Goal: Information Seeking & Learning: Learn about a topic

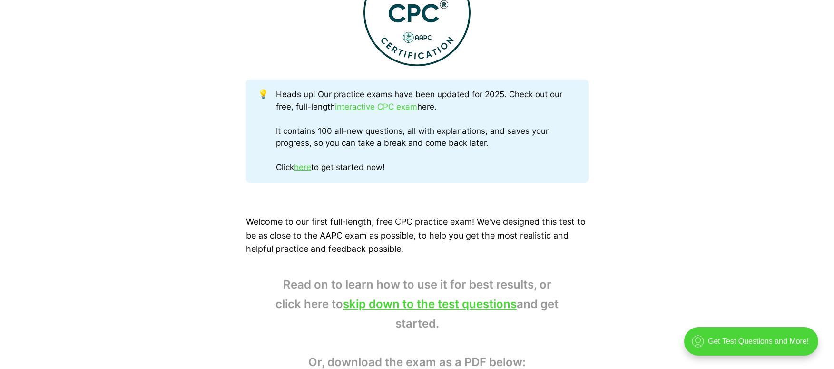
scroll to position [438, 0]
click at [391, 109] on link "interactive CPC exam" at bounding box center [376, 108] width 82 height 10
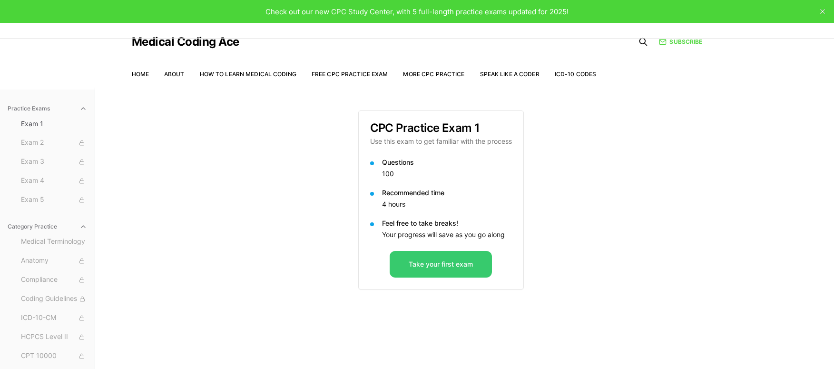
click at [444, 263] on button "Take your first exam" at bounding box center [441, 264] width 102 height 27
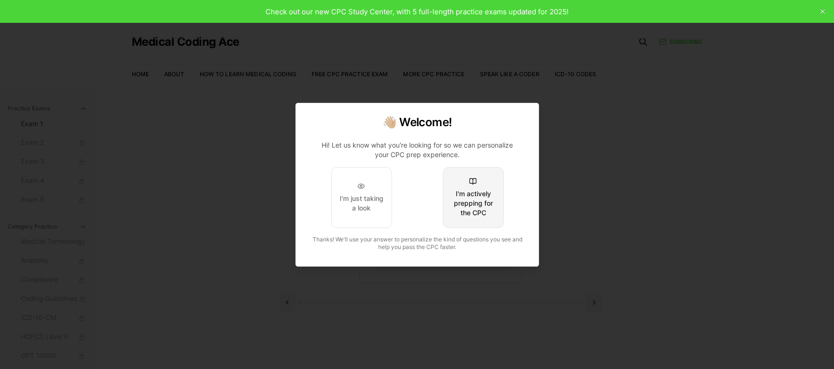
click at [486, 204] on div "I'm actively prepping for the CPC" at bounding box center [472, 203] width 45 height 29
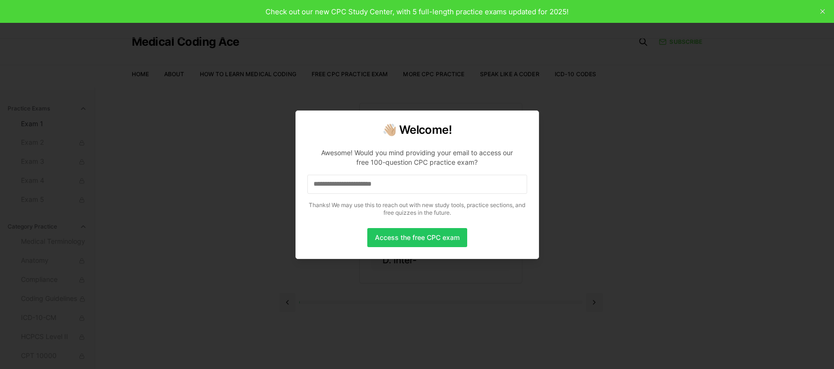
click at [418, 184] on input at bounding box center [417, 184] width 220 height 19
click at [335, 187] on input "*" at bounding box center [417, 184] width 220 height 19
click at [328, 185] on input "**" at bounding box center [417, 184] width 220 height 19
click at [328, 184] on input "***" at bounding box center [417, 184] width 220 height 19
click at [328, 184] on input "****" at bounding box center [417, 184] width 220 height 19
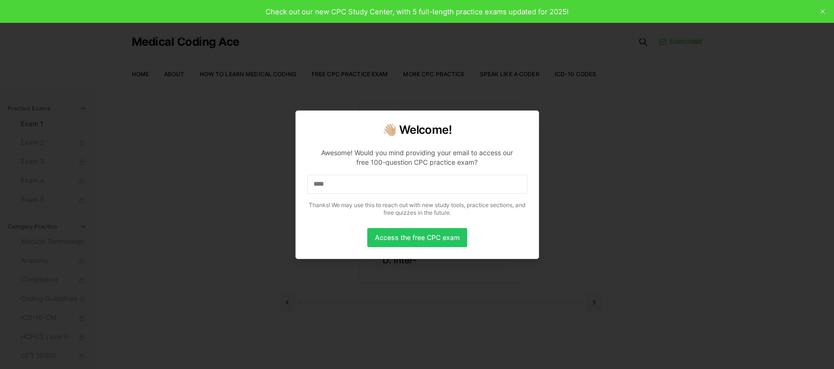
click at [328, 184] on input "****" at bounding box center [417, 184] width 220 height 19
click at [334, 184] on input "****" at bounding box center [417, 184] width 220 height 19
click at [342, 192] on input "*****" at bounding box center [417, 184] width 220 height 19
click at [342, 192] on input "******" at bounding box center [417, 184] width 220 height 19
click at [342, 192] on input "*******" at bounding box center [417, 184] width 220 height 19
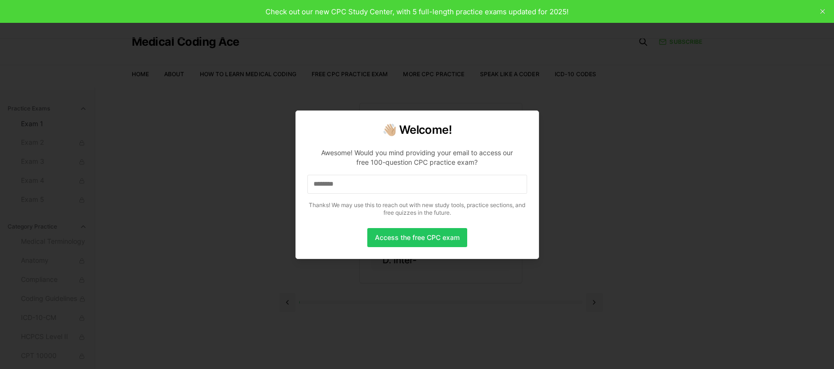
click at [351, 189] on input "********" at bounding box center [417, 184] width 220 height 19
click at [351, 189] on input "*********" at bounding box center [417, 184] width 220 height 19
click at [360, 183] on input "**********" at bounding box center [417, 184] width 220 height 19
click at [359, 185] on input "**********" at bounding box center [417, 184] width 220 height 19
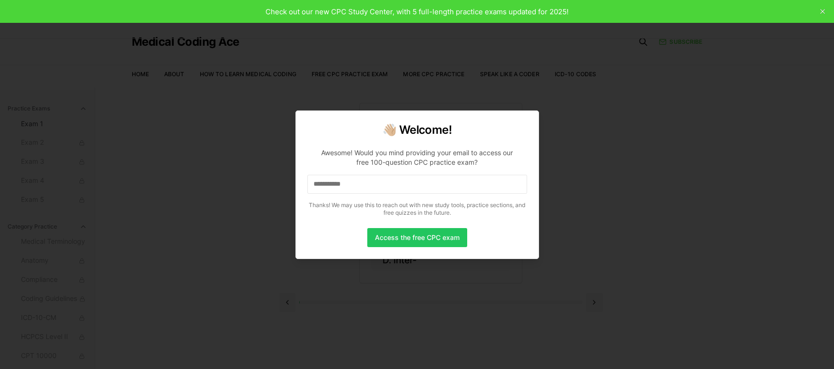
click at [361, 184] on input "**********" at bounding box center [417, 184] width 220 height 19
click at [365, 184] on input "**********" at bounding box center [417, 184] width 220 height 19
click at [373, 181] on input "**********" at bounding box center [417, 184] width 220 height 19
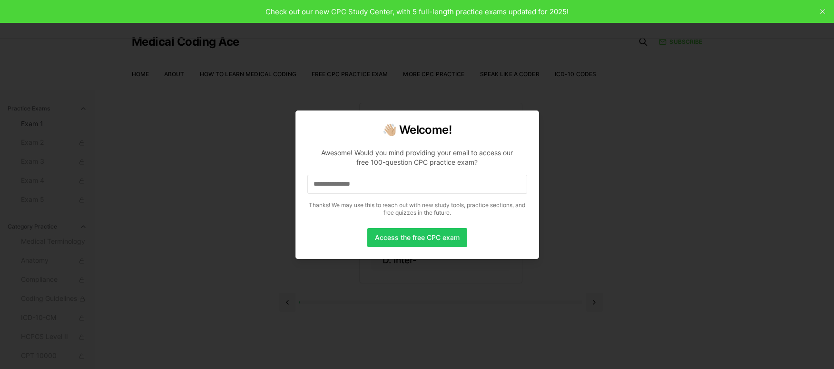
click at [372, 180] on input "**********" at bounding box center [417, 184] width 220 height 19
click at [385, 184] on input "**********" at bounding box center [417, 184] width 220 height 19
click at [383, 188] on input "**********" at bounding box center [417, 184] width 220 height 19
click at [383, 186] on input "**********" at bounding box center [417, 184] width 220 height 19
click at [421, 236] on button "Access the free CPC exam" at bounding box center [417, 237] width 100 height 19
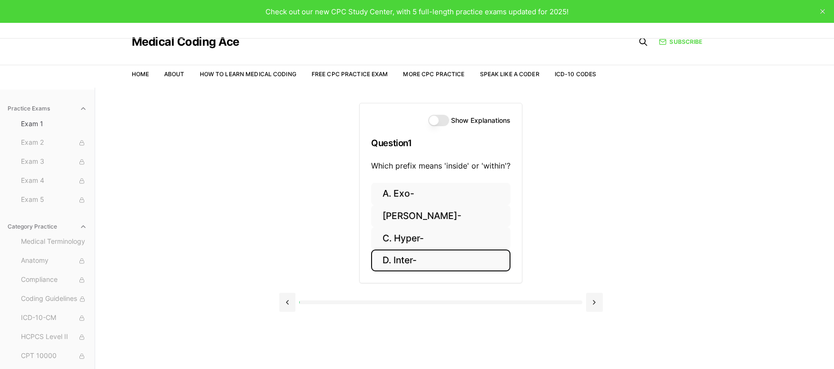
click at [407, 260] on button "D. Inter-" at bounding box center [440, 260] width 139 height 22
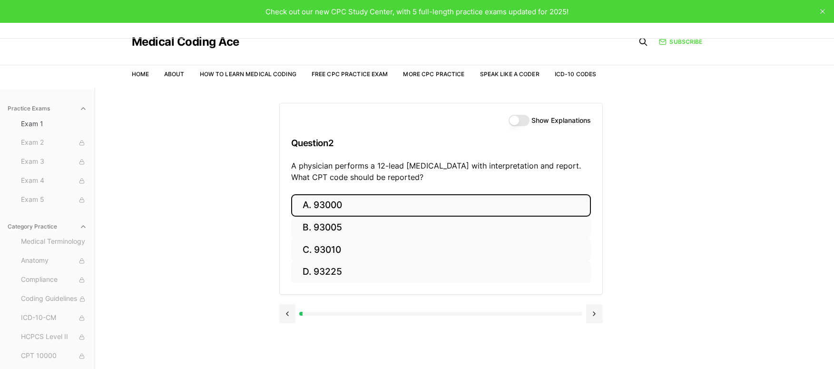
click at [382, 210] on button "A. 93000" at bounding box center [441, 205] width 300 height 22
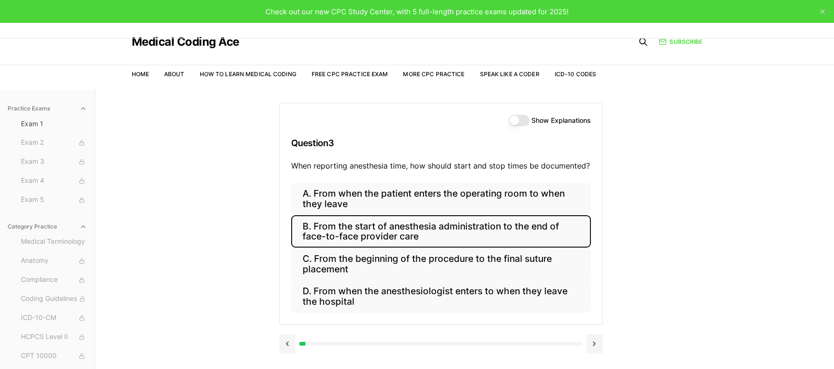
click at [541, 232] on button "B. From the start of anesthesia administration to the end of face-to-face provi…" at bounding box center [441, 231] width 300 height 32
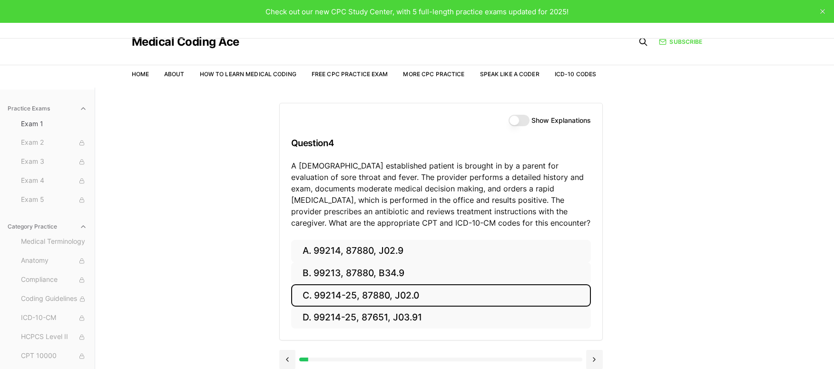
click at [443, 293] on button "C. 99214-25, 87880, J02.0" at bounding box center [441, 295] width 300 height 22
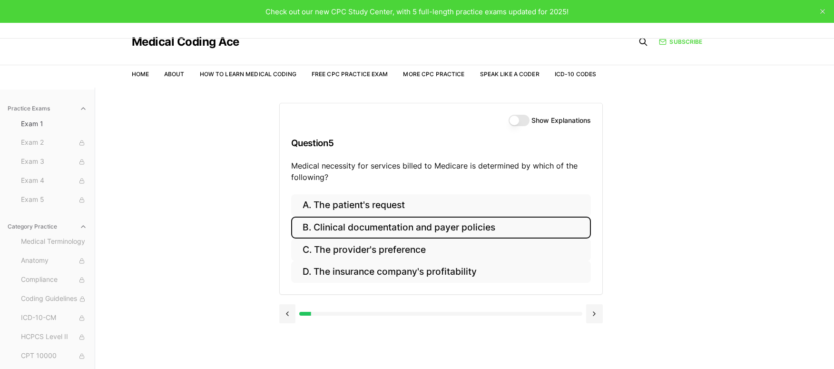
click at [464, 228] on button "B. Clinical documentation and payer policies" at bounding box center [441, 227] width 300 height 22
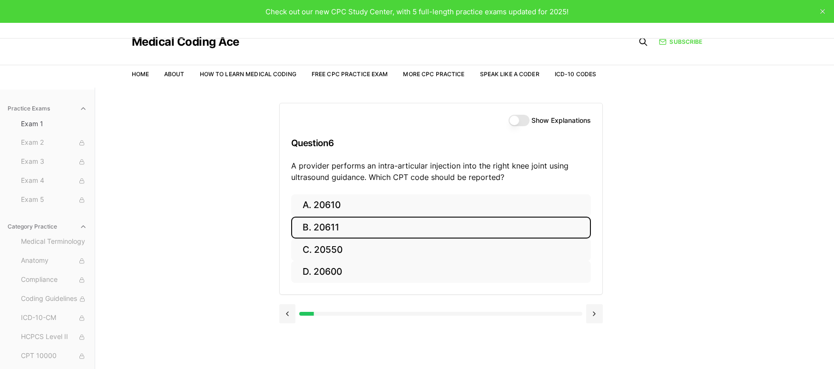
click at [464, 228] on button "B. 20611" at bounding box center [441, 227] width 300 height 22
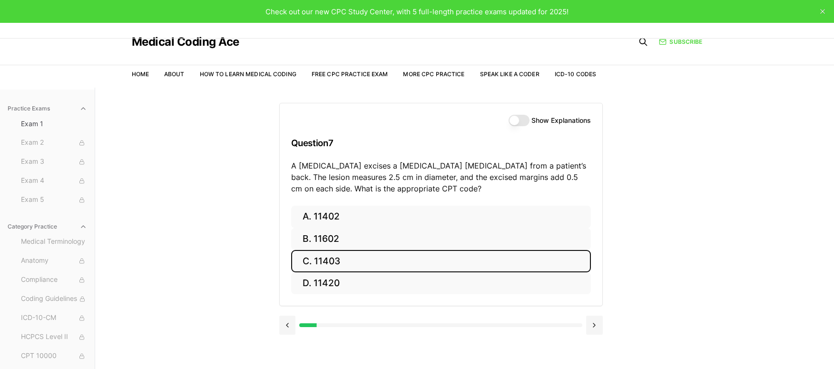
click at [404, 263] on button "C. 11403" at bounding box center [441, 261] width 300 height 22
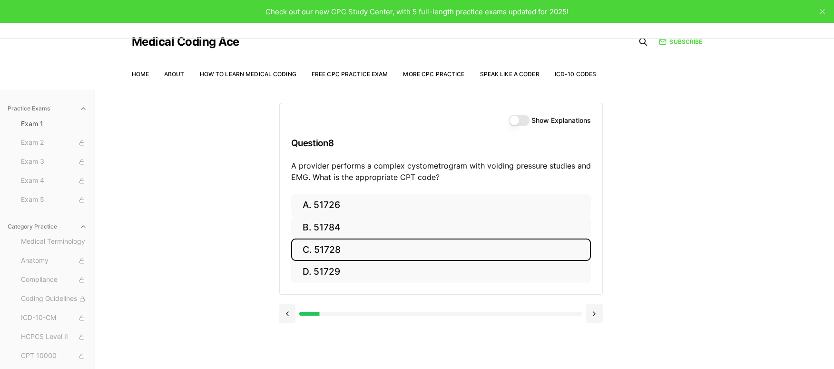
click at [361, 248] on button "C. 51728" at bounding box center [441, 249] width 300 height 22
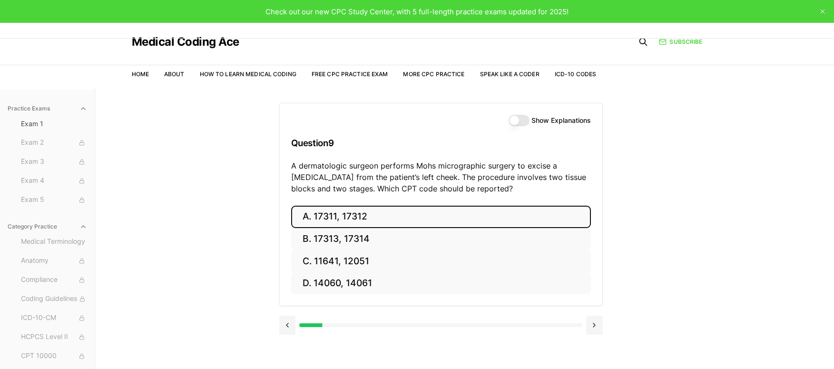
click at [379, 216] on button "A. 17311, 17312" at bounding box center [441, 216] width 300 height 22
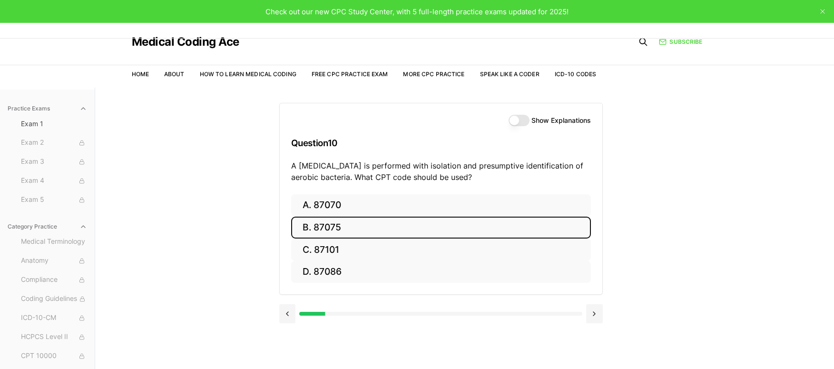
click at [371, 228] on button "B. 87075" at bounding box center [441, 227] width 300 height 22
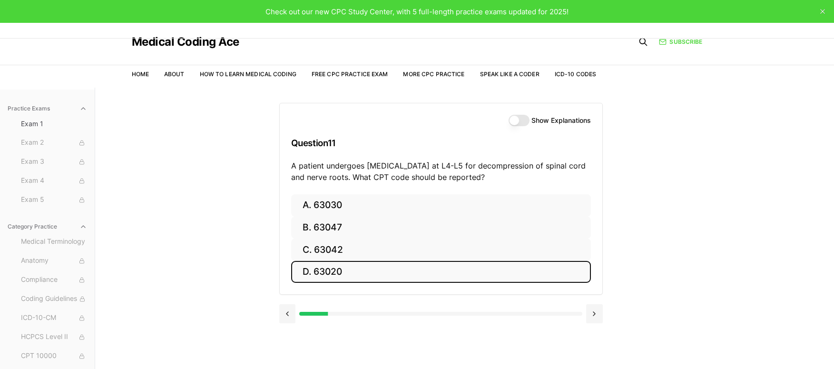
click at [361, 271] on button "D. 63020" at bounding box center [441, 272] width 300 height 22
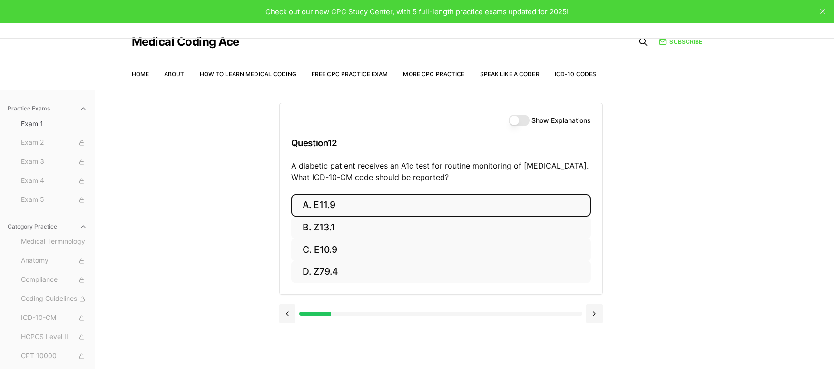
click at [370, 206] on button "A. E11.9" at bounding box center [441, 205] width 300 height 22
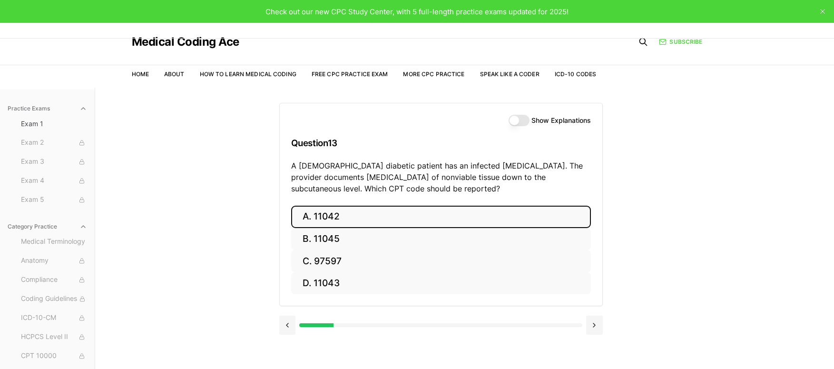
click at [368, 219] on button "A. 11042" at bounding box center [441, 216] width 300 height 22
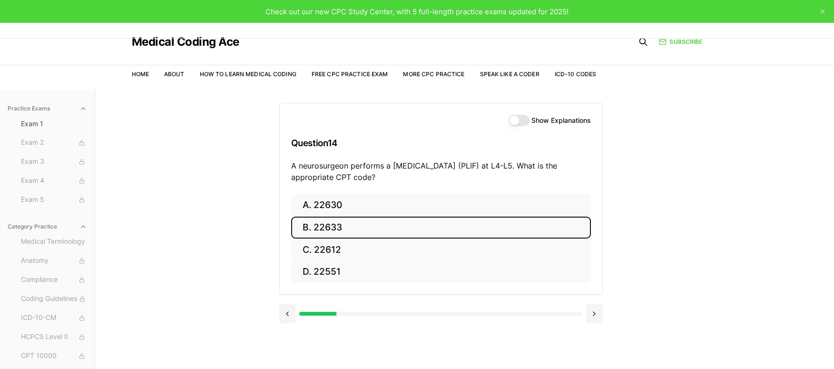
click at [356, 231] on button "B. 22633" at bounding box center [441, 227] width 300 height 22
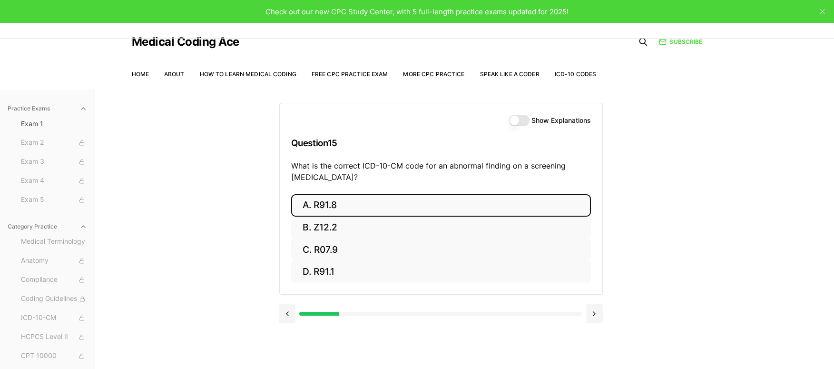
click at [356, 207] on button "A. R91.8" at bounding box center [441, 205] width 300 height 22
click at [356, 207] on button "A. 62270" at bounding box center [441, 205] width 300 height 22
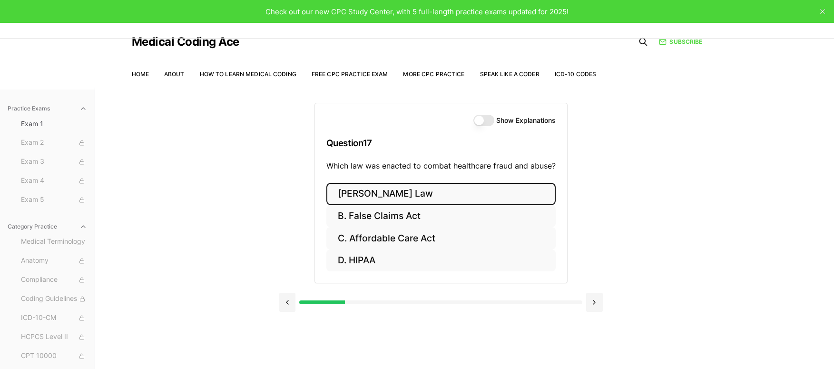
click at [364, 193] on button "A. Stark Law" at bounding box center [440, 194] width 229 height 22
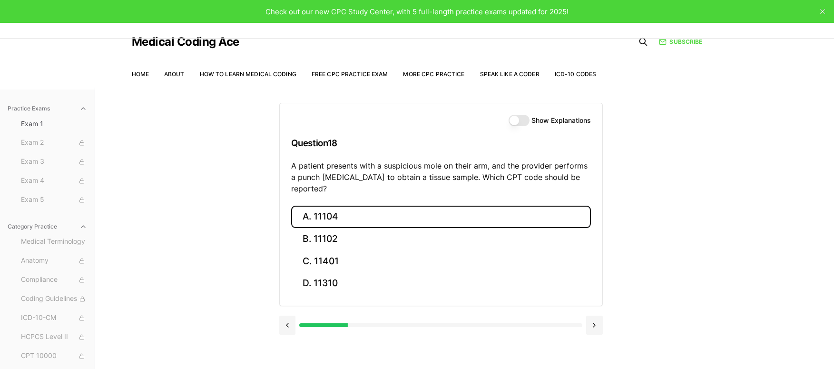
click at [347, 205] on button "A. 11104" at bounding box center [441, 216] width 300 height 22
click at [347, 218] on button "A. S52.501A" at bounding box center [441, 216] width 300 height 22
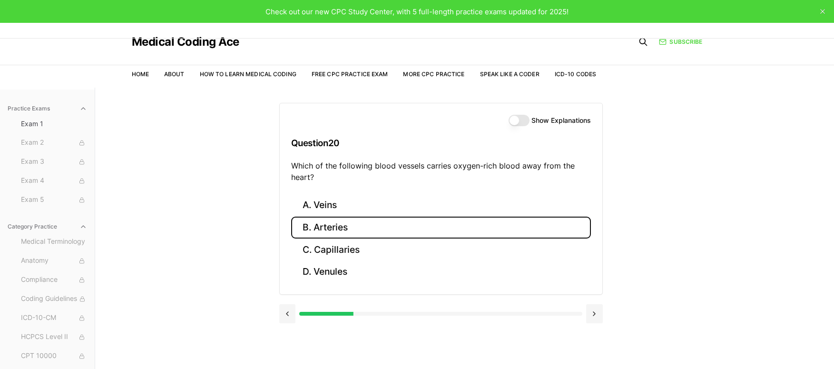
click at [350, 225] on button "B. Arteries" at bounding box center [441, 227] width 300 height 22
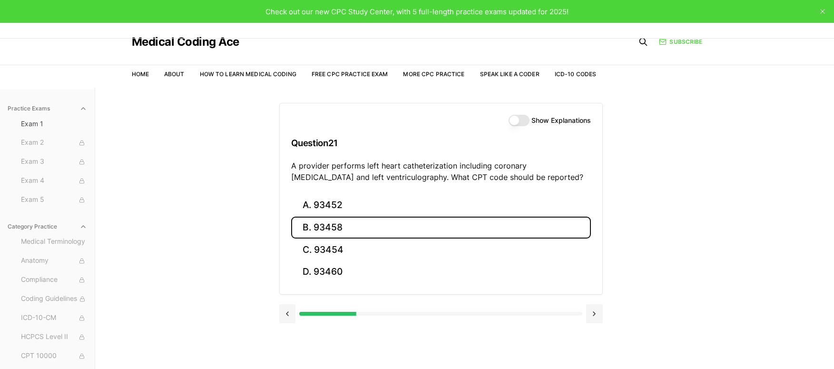
click at [346, 231] on button "B. 93458" at bounding box center [441, 227] width 300 height 22
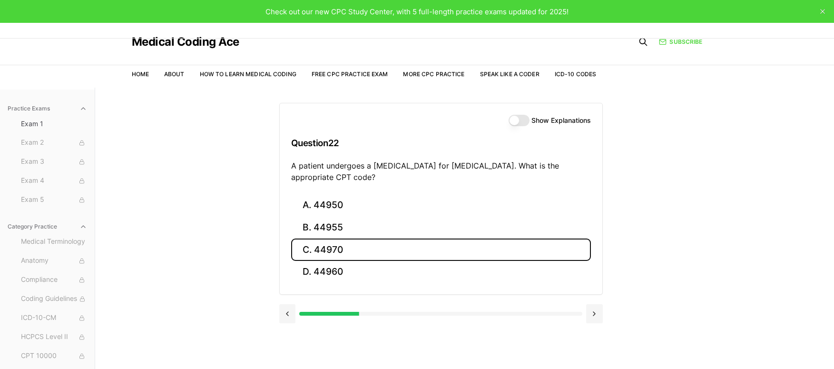
click at [343, 246] on button "C. 44970" at bounding box center [441, 249] width 300 height 22
click at [343, 246] on button "C. 95909" at bounding box center [441, 249] width 300 height 22
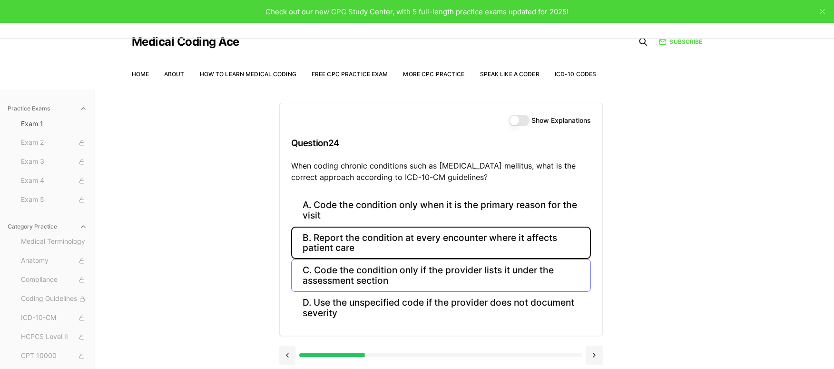
click at [343, 246] on button "B. Report the condition at every encounter where it affects patient care" at bounding box center [441, 242] width 300 height 32
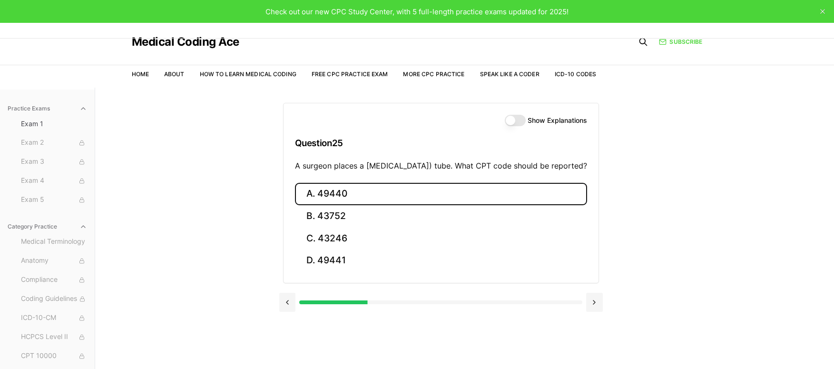
click at [344, 205] on button "A. 49440" at bounding box center [441, 194] width 292 height 22
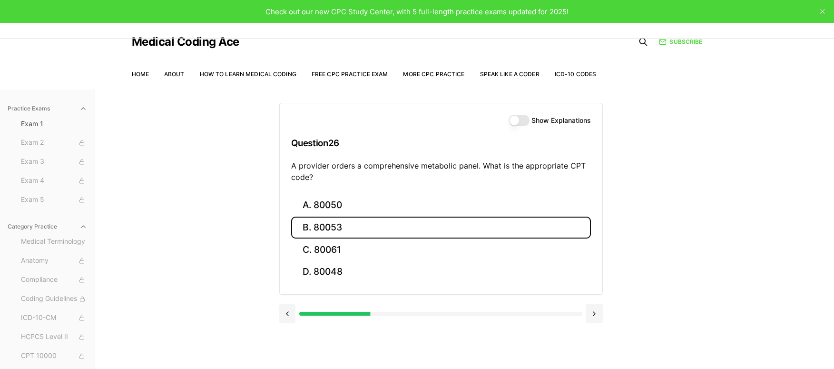
click at [344, 223] on button "B. 80053" at bounding box center [441, 227] width 300 height 22
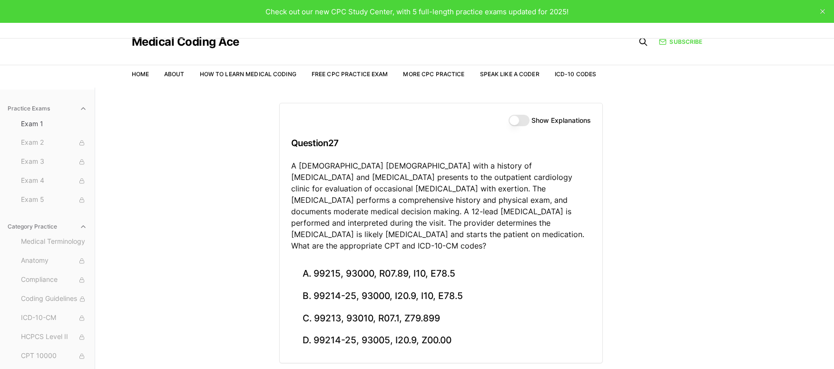
click at [666, 253] on div "Practice Exams Exam 1 Exam 2 Exam 3 Exam 4 Exam 5 Category Practice Medical Ter…" at bounding box center [417, 272] width 834 height 369
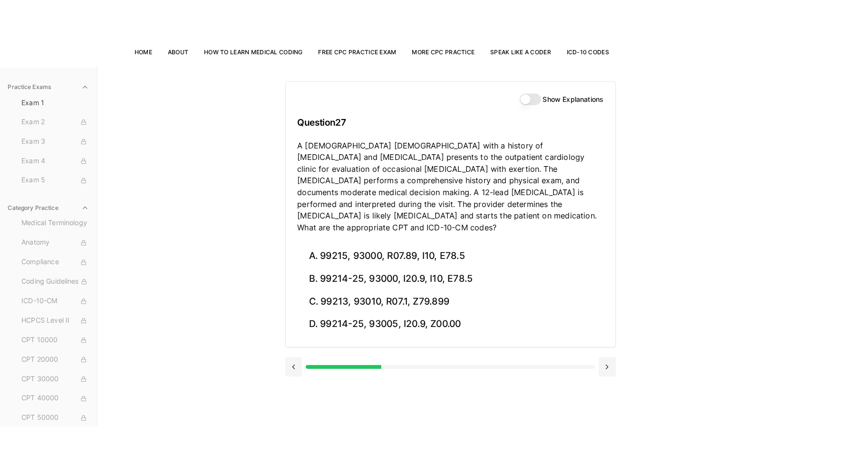
scroll to position [76, 0]
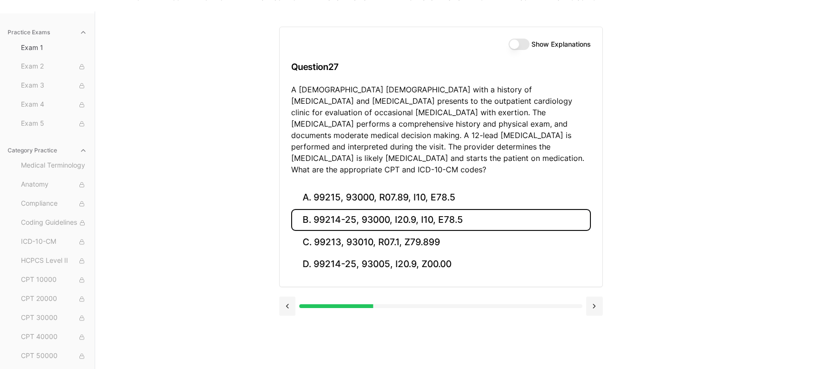
click at [509, 212] on button "B. 99214-25, 93000, I20.9, I10, E78.5" at bounding box center [441, 220] width 300 height 22
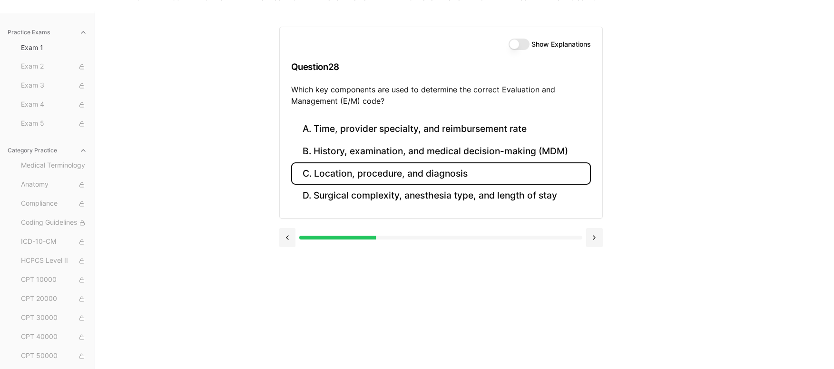
click at [447, 172] on button "C. Location, procedure, and diagnosis" at bounding box center [441, 173] width 300 height 22
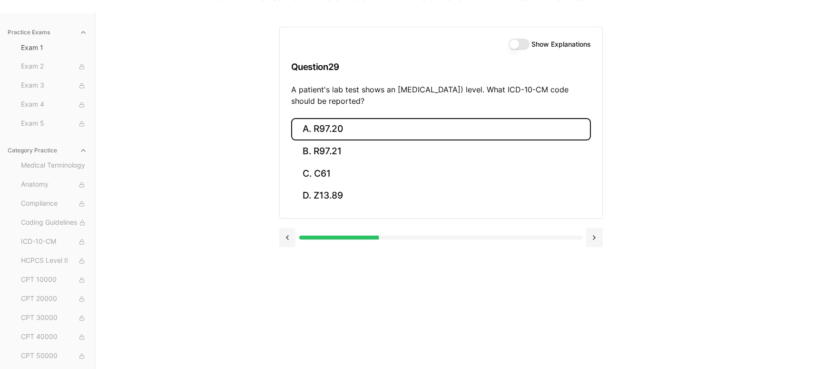
click at [431, 128] on button "A. R97.20" at bounding box center [441, 129] width 300 height 22
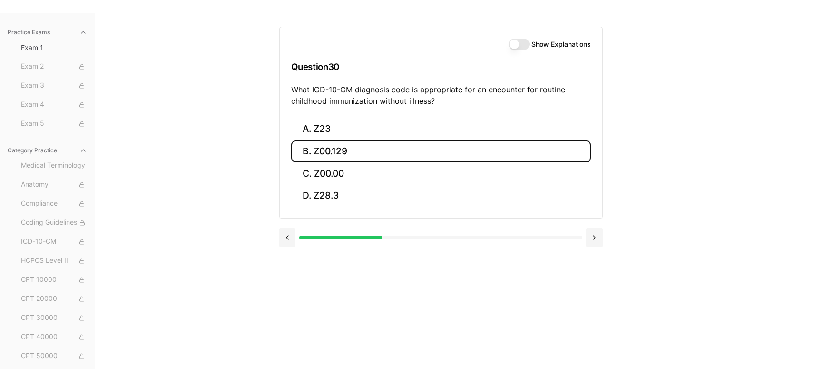
click at [406, 150] on button "B. Z00.129" at bounding box center [441, 151] width 300 height 22
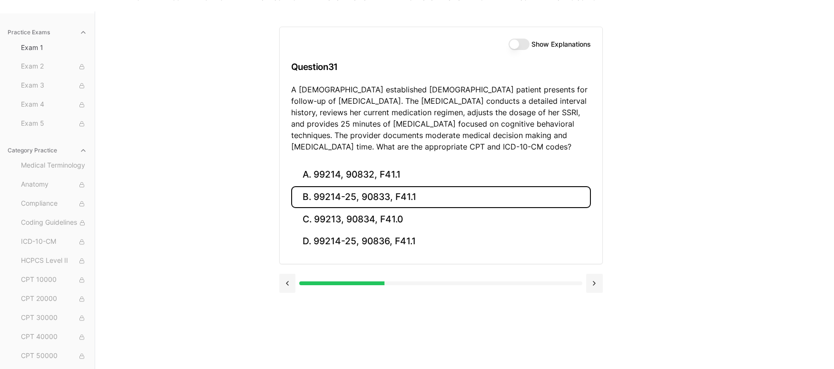
click at [376, 197] on button "B. 99214-25, 90833, F41.1" at bounding box center [441, 197] width 300 height 22
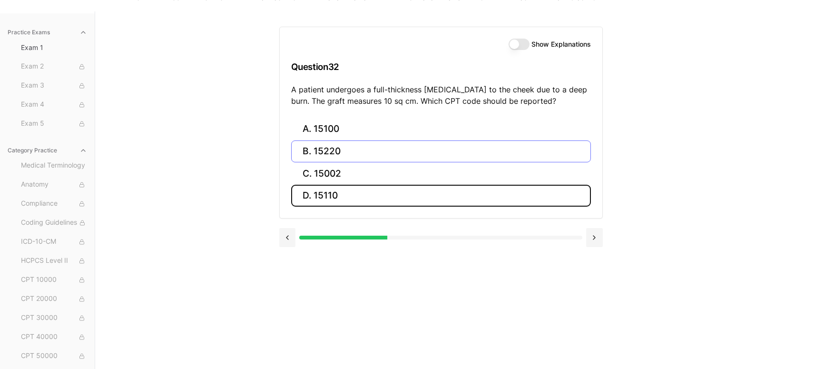
click at [376, 197] on button "D. 15110" at bounding box center [441, 196] width 300 height 22
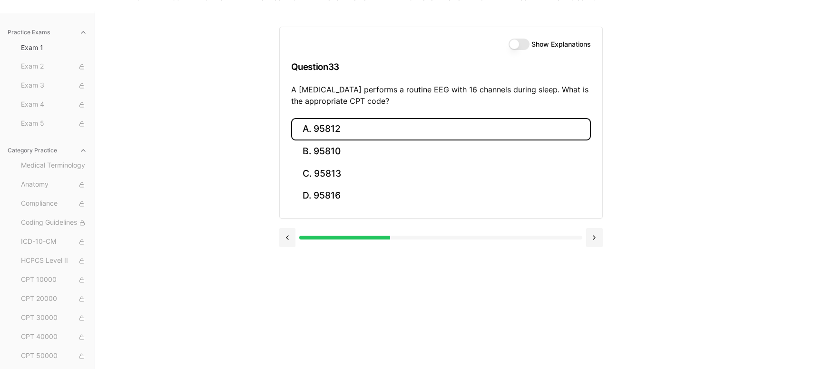
click at [353, 127] on button "A. 95812" at bounding box center [441, 129] width 300 height 22
click at [364, 134] on button "A. 47562" at bounding box center [441, 129] width 300 height 22
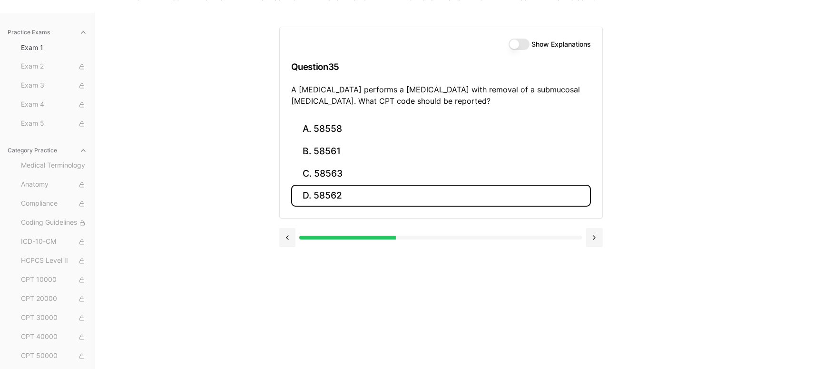
click at [338, 195] on button "D. 58562" at bounding box center [441, 196] width 300 height 22
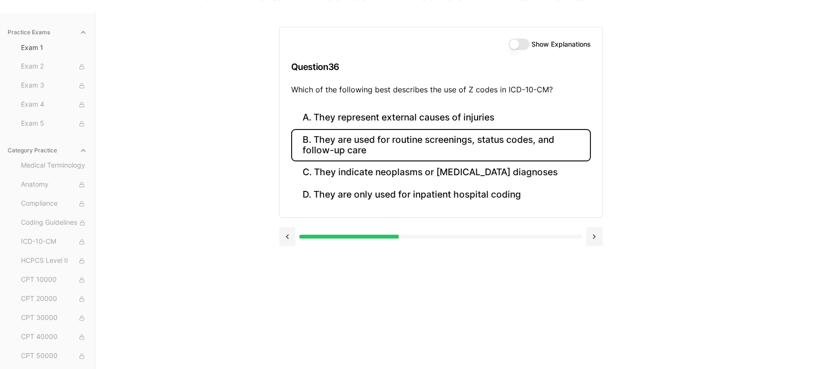
click at [398, 149] on button "B. They are used for routine screenings, status codes, and follow-up care" at bounding box center [441, 145] width 300 height 32
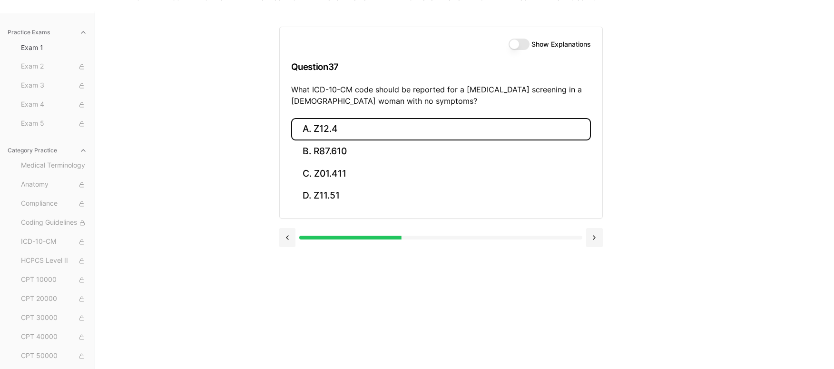
click at [379, 127] on button "A. Z12.4" at bounding box center [441, 129] width 300 height 22
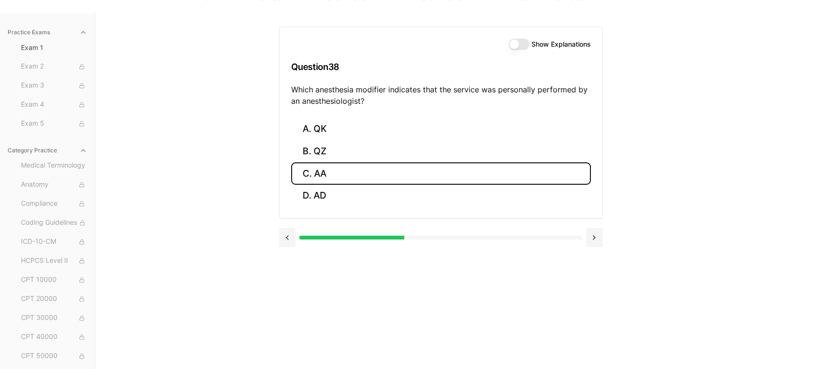
click at [338, 174] on button "C. AA" at bounding box center [441, 173] width 300 height 22
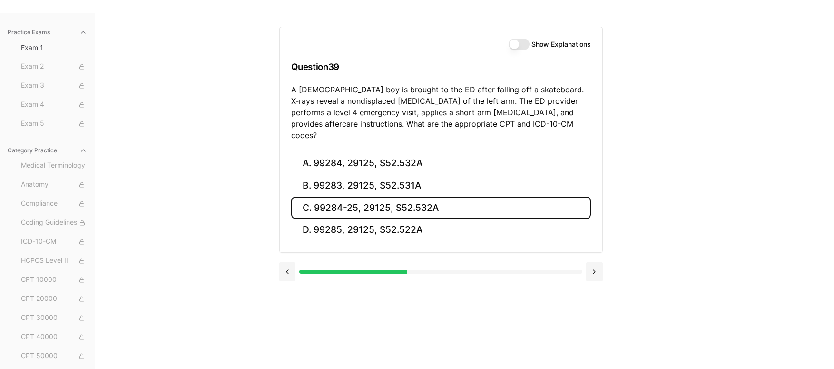
click at [420, 197] on button "C. 99284-25, 29125, S52.532A" at bounding box center [441, 207] width 300 height 22
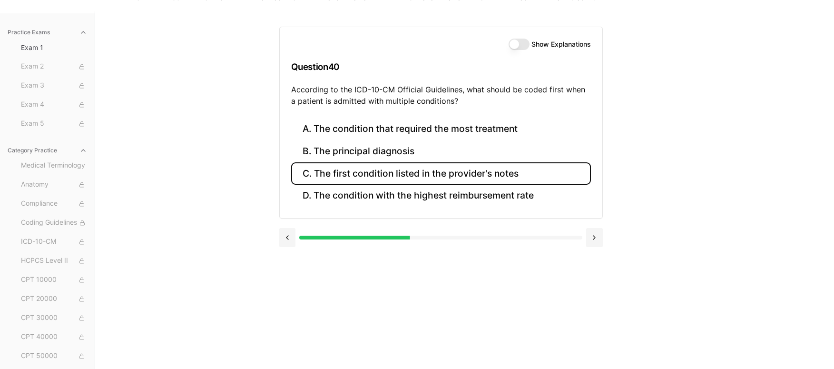
click at [421, 172] on button "C. The first condition listed in the provider's notes" at bounding box center [441, 173] width 300 height 22
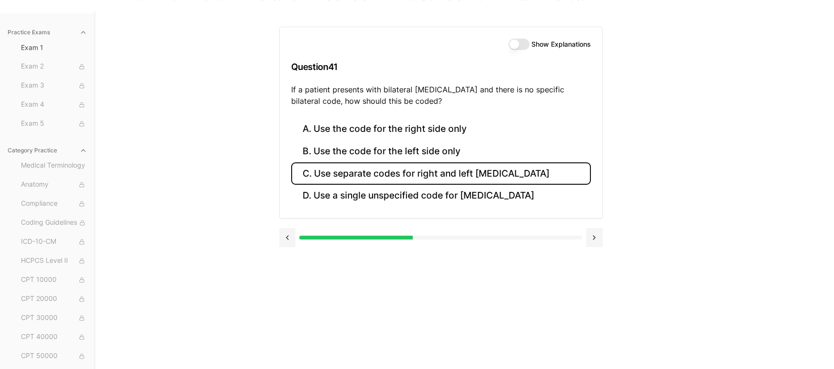
click at [460, 171] on button "C. Use separate codes for right and left otitis media" at bounding box center [441, 173] width 300 height 22
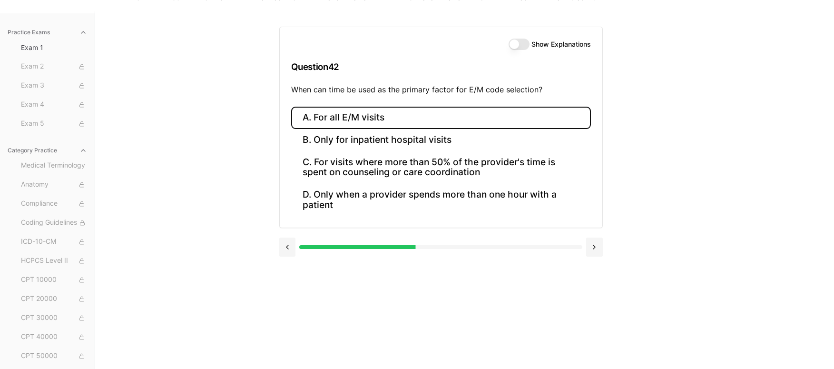
click at [418, 111] on button "A. For all E/M visits" at bounding box center [441, 118] width 300 height 22
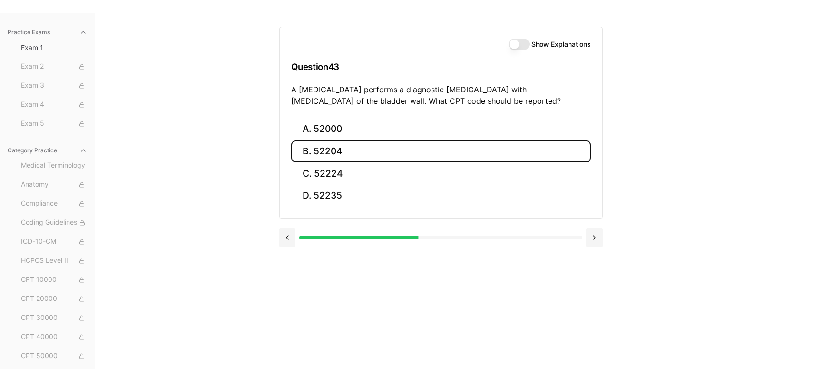
click at [349, 155] on button "B. 52204" at bounding box center [441, 151] width 300 height 22
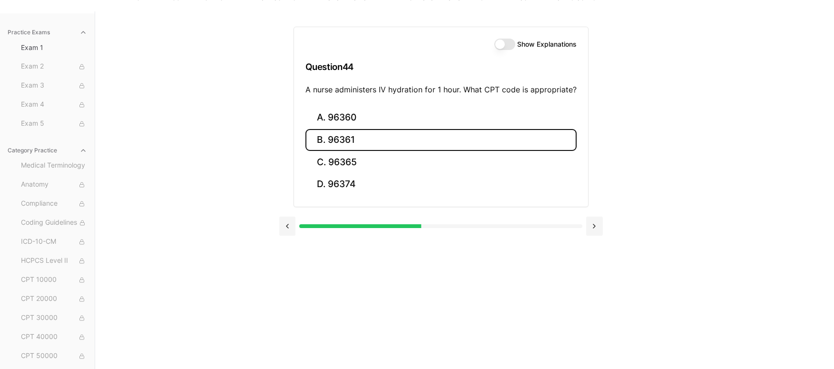
click at [349, 136] on button "B. 96361" at bounding box center [440, 140] width 271 height 22
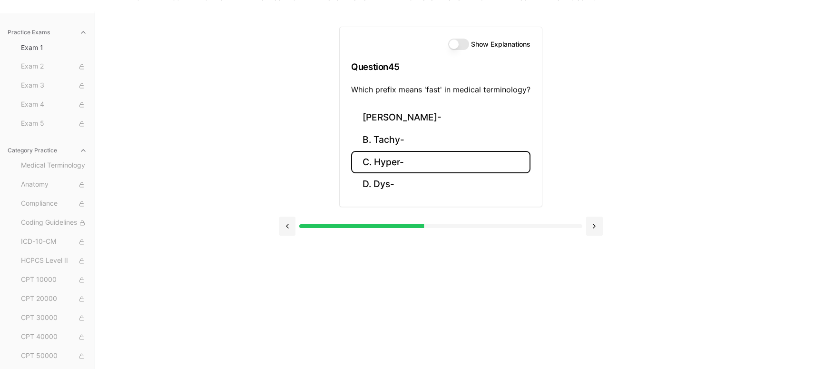
click at [390, 163] on button "C. Hyper-" at bounding box center [440, 162] width 179 height 22
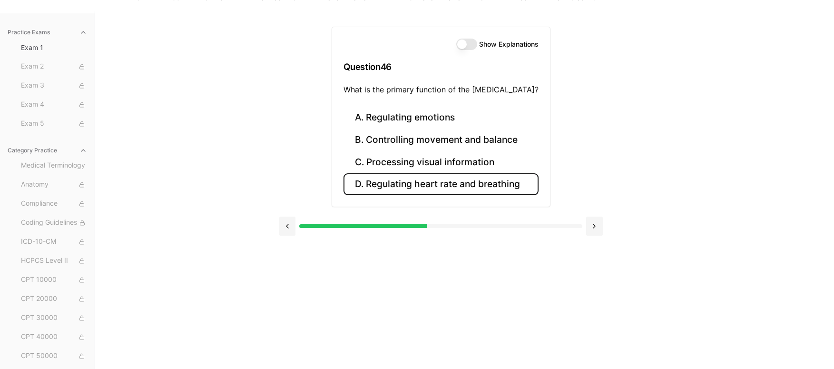
click at [394, 185] on button "D. Regulating heart rate and breathing" at bounding box center [440, 184] width 195 height 22
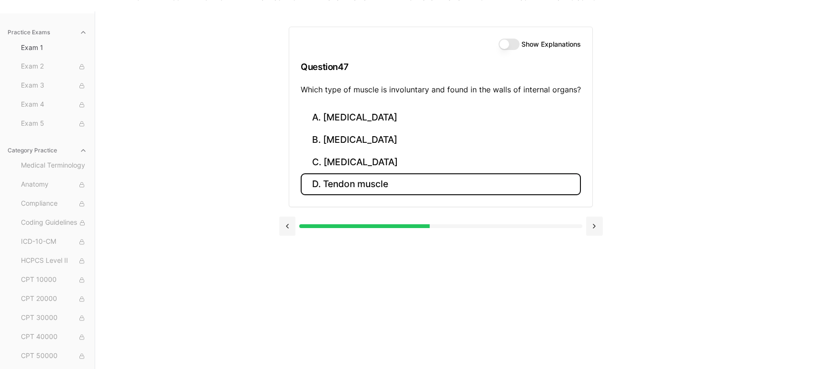
click at [394, 185] on button "D. Tendon muscle" at bounding box center [441, 184] width 280 height 22
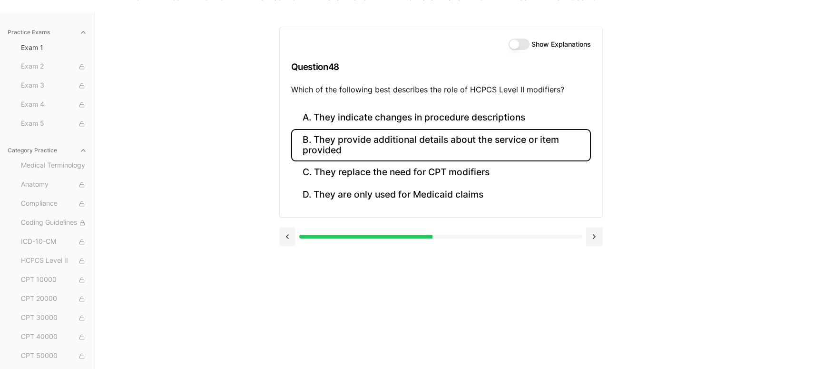
click at [405, 145] on button "B. They provide additional details about the service or item provided" at bounding box center [441, 145] width 300 height 32
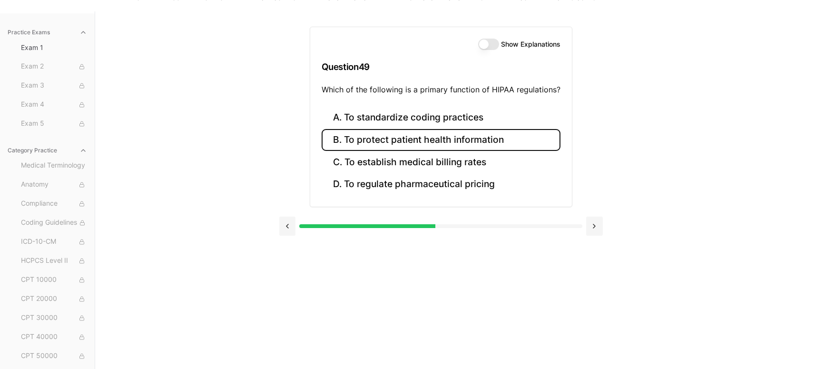
click at [405, 145] on button "B. To protect patient health information" at bounding box center [440, 140] width 239 height 22
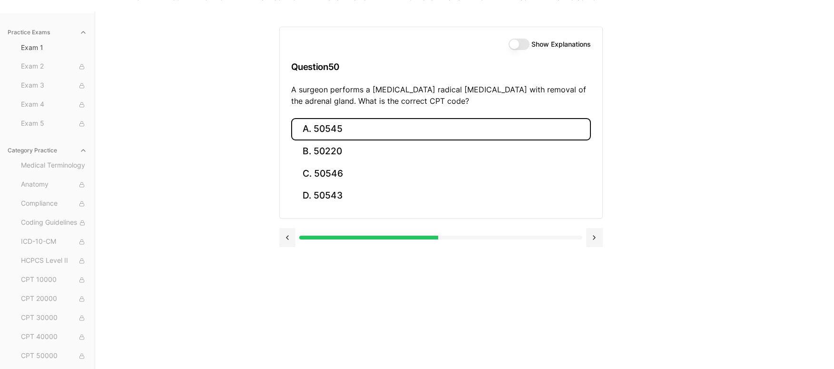
click at [397, 132] on button "A. 50545" at bounding box center [441, 129] width 300 height 22
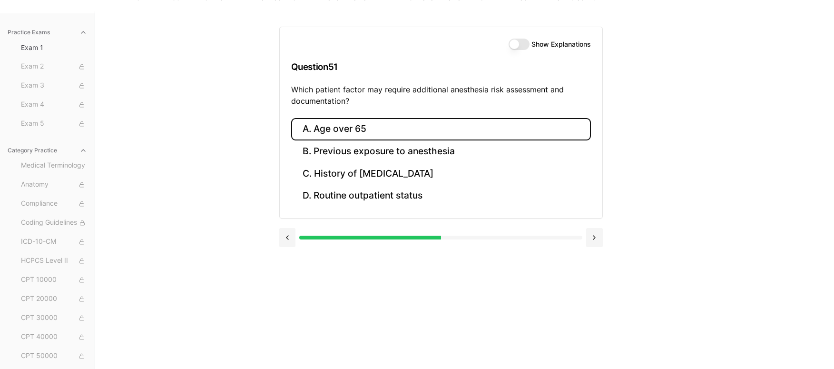
click at [397, 132] on button "A. Age over 65" at bounding box center [441, 129] width 300 height 22
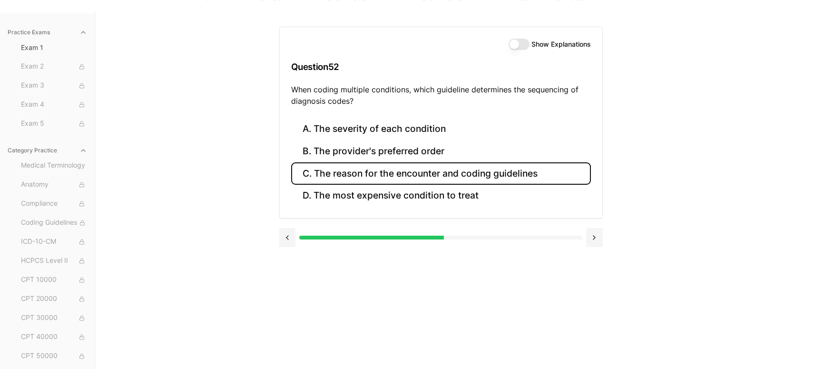
click at [394, 169] on button "C. The reason for the encounter and coding guidelines" at bounding box center [441, 173] width 300 height 22
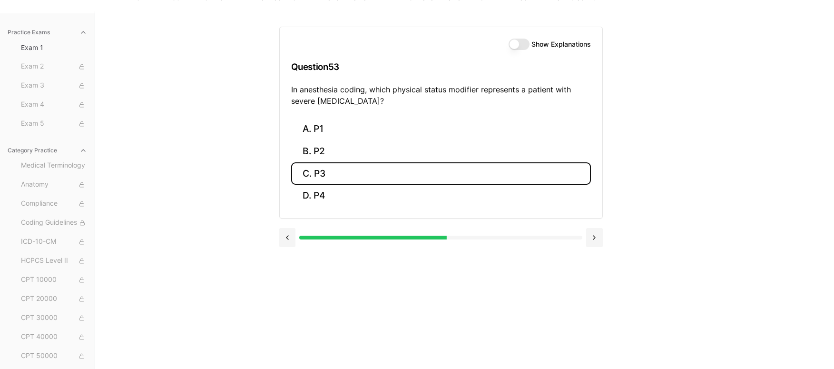
click at [394, 169] on button "C. P3" at bounding box center [441, 173] width 300 height 22
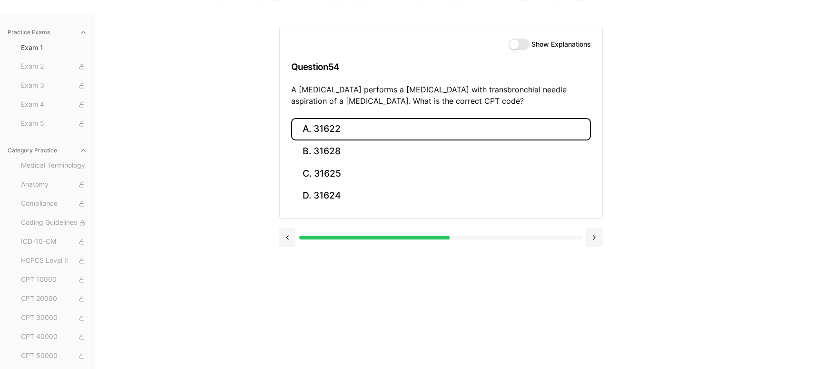
click at [357, 132] on button "A. 31622" at bounding box center [441, 129] width 300 height 22
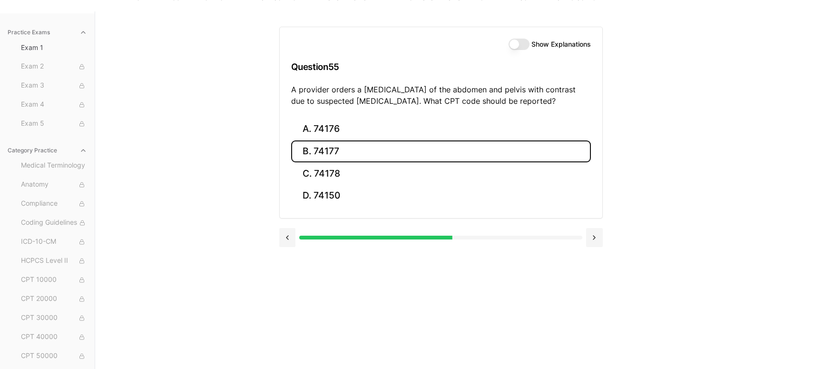
click at [349, 153] on button "B. 74177" at bounding box center [441, 151] width 300 height 22
click at [349, 153] on button "B. 71046" at bounding box center [441, 151] width 300 height 22
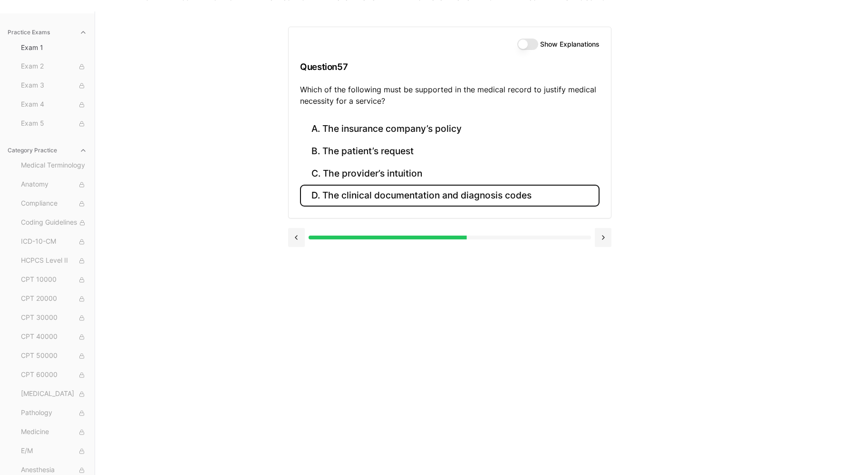
click at [379, 199] on button "D. The clinical documentation and diagnosis codes" at bounding box center [450, 196] width 300 height 22
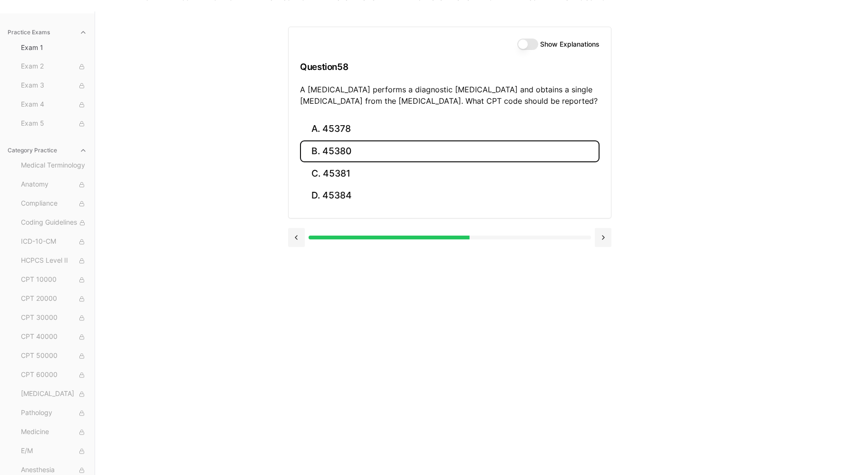
click at [368, 154] on button "B. 45380" at bounding box center [450, 151] width 300 height 22
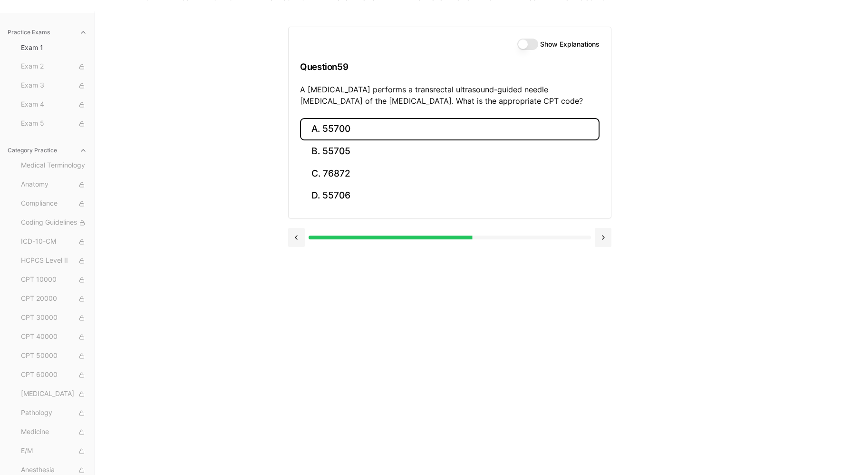
click at [368, 131] on button "A. 55700" at bounding box center [450, 129] width 300 height 22
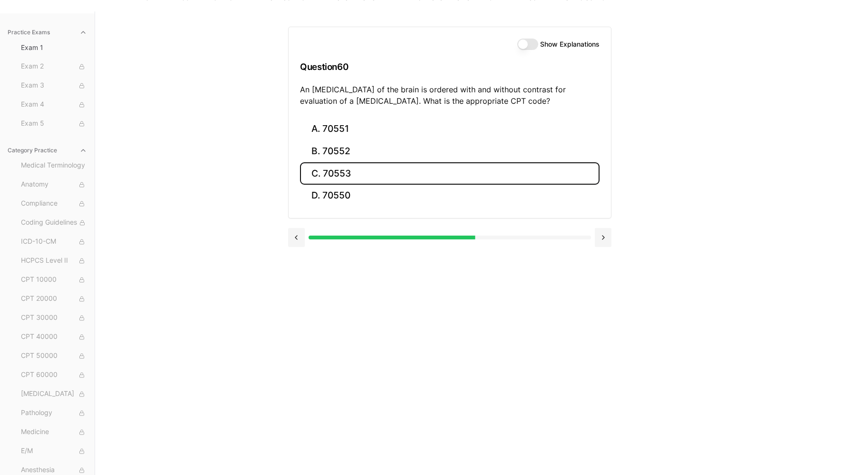
click at [362, 176] on button "C. 70553" at bounding box center [450, 173] width 300 height 22
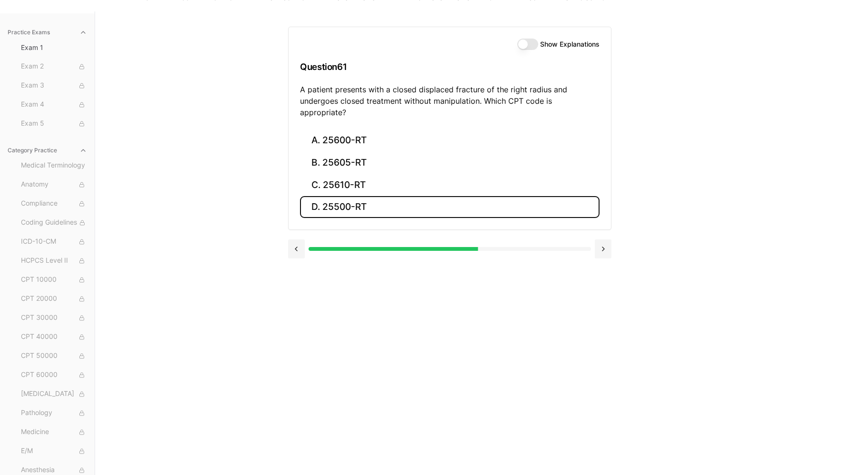
click at [366, 196] on button "D. 25500-RT" at bounding box center [450, 207] width 300 height 22
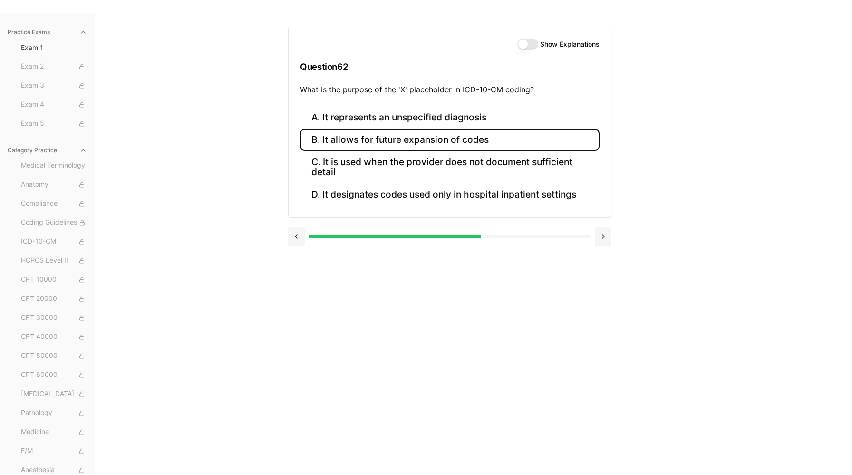
click at [391, 143] on button "B. It allows for future expansion of codes" at bounding box center [450, 140] width 300 height 22
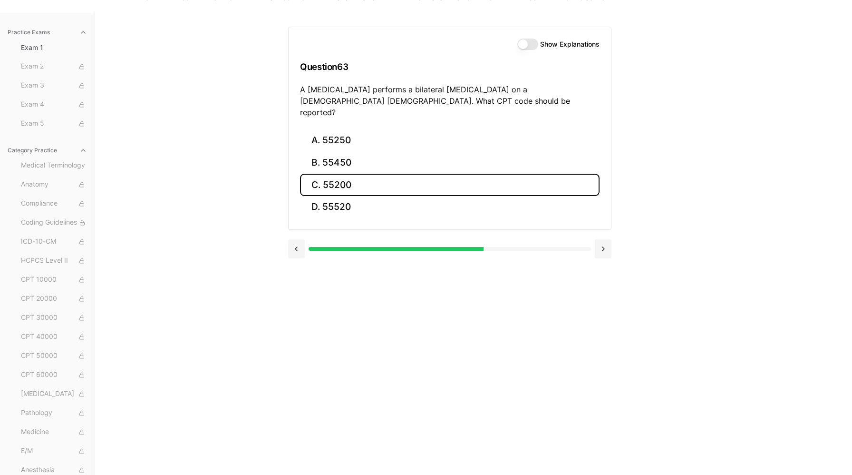
click at [354, 174] on button "C. 55200" at bounding box center [450, 185] width 300 height 22
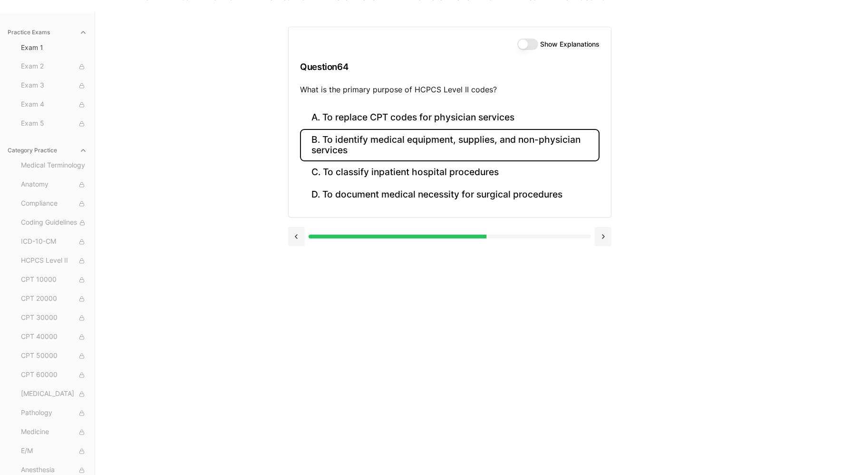
click at [370, 147] on button "B. To identify medical equipment, supplies, and non-physician services" at bounding box center [450, 145] width 300 height 32
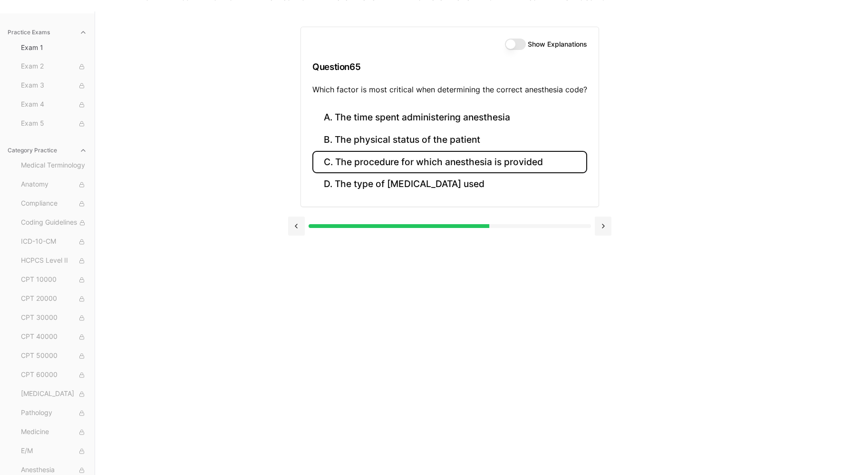
click at [388, 163] on button "C. The procedure for which anesthesia is provided" at bounding box center [449, 162] width 275 height 22
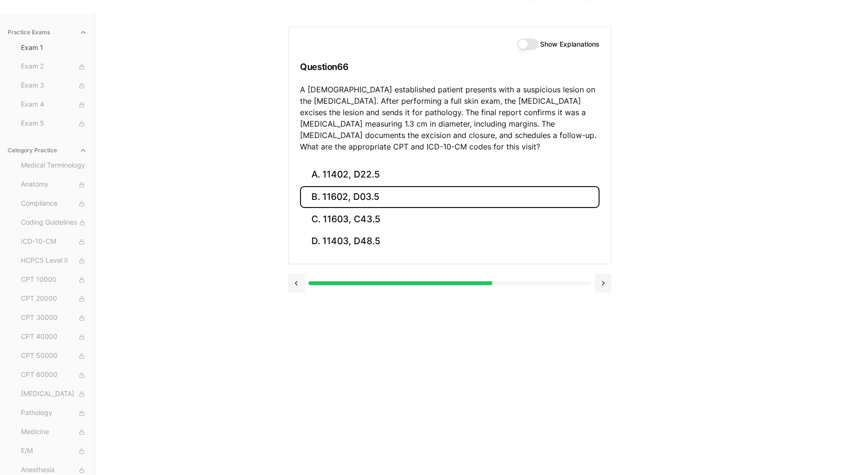
click at [387, 195] on button "B. 11602, D03.5" at bounding box center [450, 197] width 300 height 22
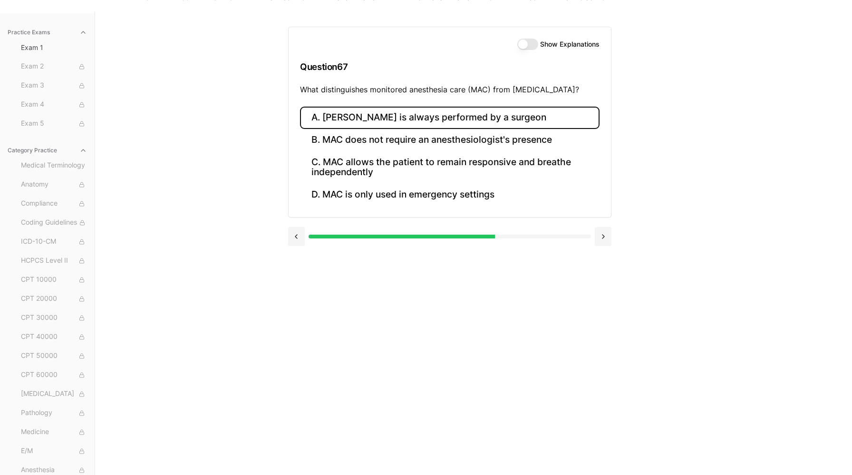
click at [467, 121] on button "A. MAC is always performed by a surgeon" at bounding box center [450, 118] width 300 height 22
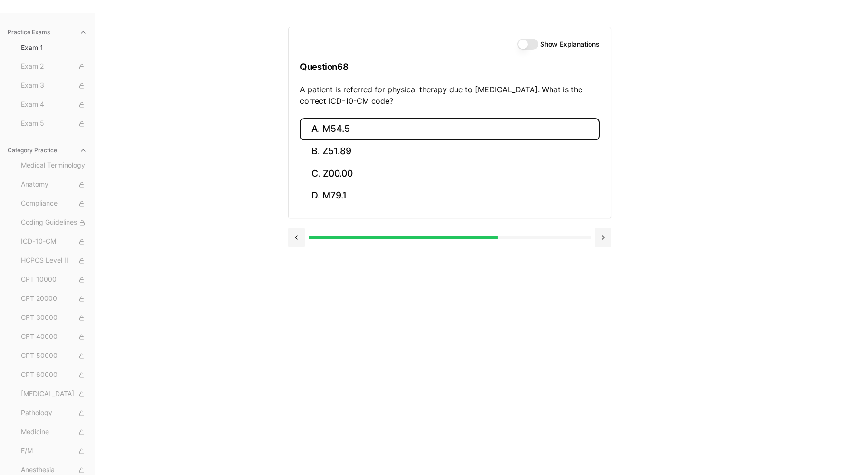
click at [467, 121] on button "A. M54.5" at bounding box center [450, 129] width 300 height 22
click at [467, 121] on button "A. 25260" at bounding box center [450, 129] width 300 height 22
click at [467, 121] on button "A. 61312" at bounding box center [450, 129] width 300 height 22
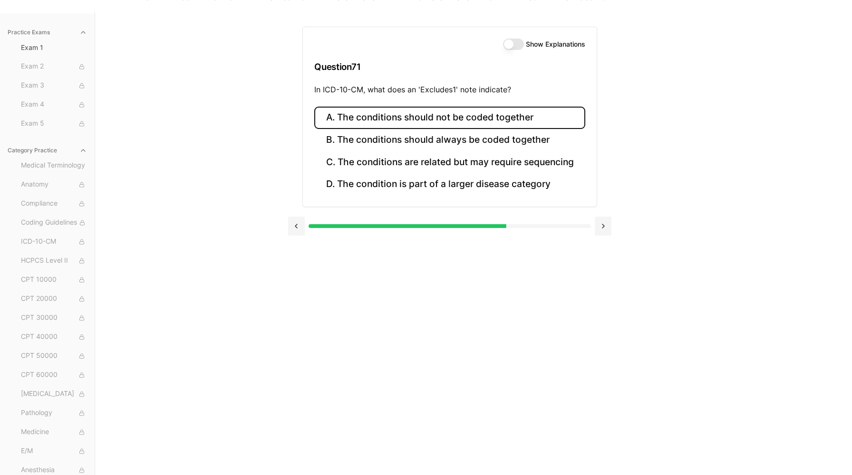
click at [467, 121] on button "A. The conditions should not be coded together" at bounding box center [449, 118] width 271 height 22
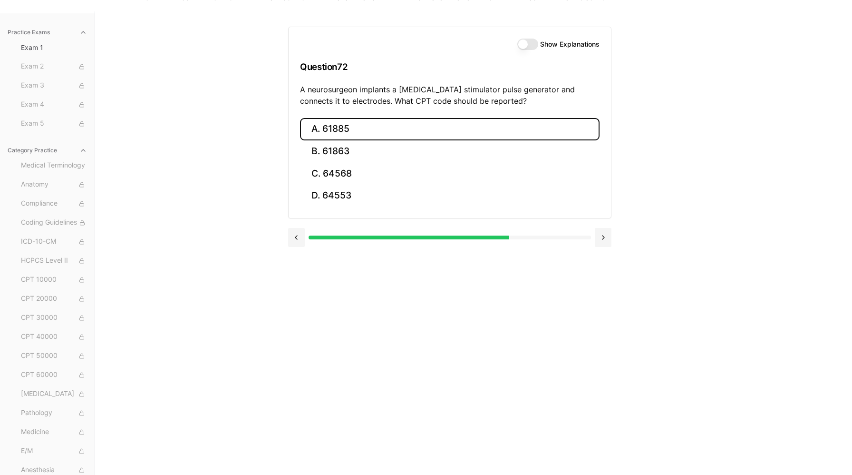
click at [467, 121] on button "A. 61885" at bounding box center [450, 129] width 300 height 22
click at [413, 130] on button "A. M75.101" at bounding box center [450, 129] width 300 height 22
click at [413, 130] on button "A. 20610" at bounding box center [450, 129] width 300 height 22
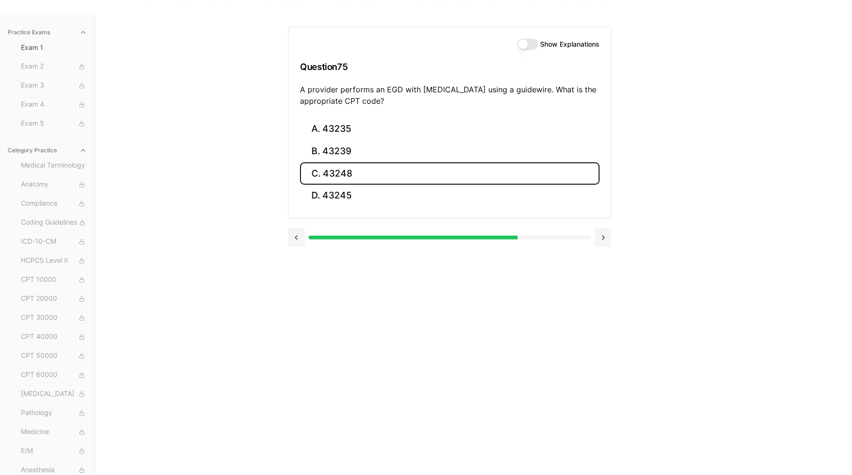
click at [362, 171] on button "C. 43248" at bounding box center [450, 173] width 300 height 22
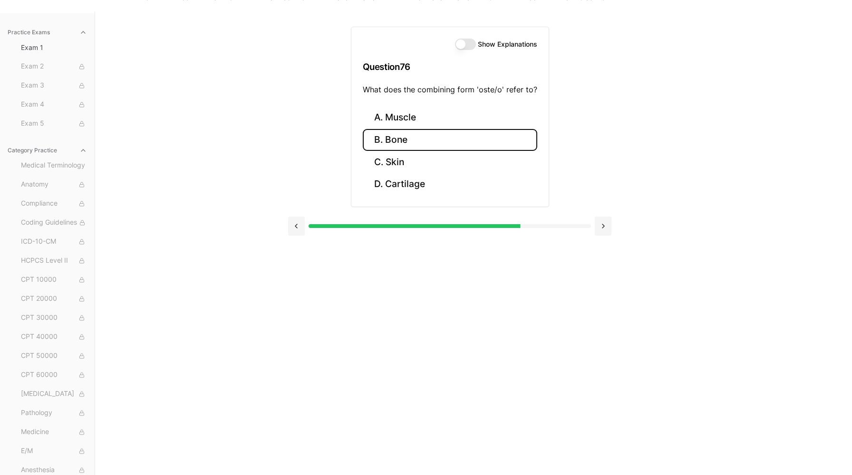
click at [405, 144] on button "B. Bone" at bounding box center [450, 140] width 175 height 22
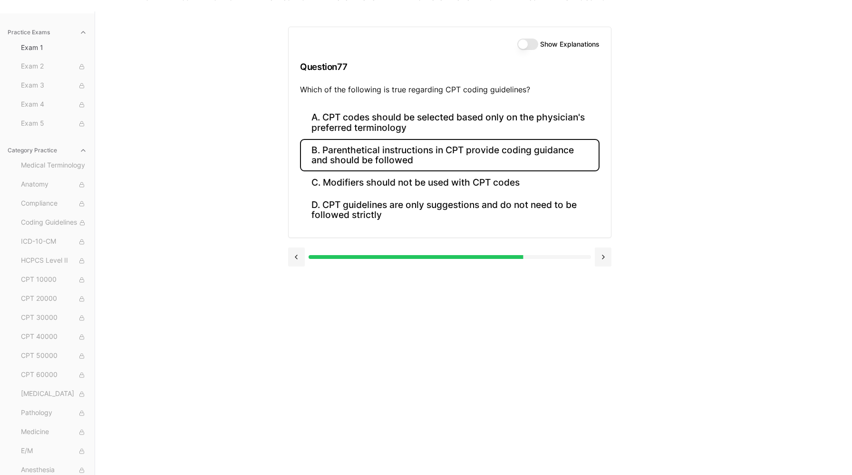
click at [413, 156] on button "B. Parenthetical instructions in CPT provide coding guidance and should be foll…" at bounding box center [450, 155] width 300 height 32
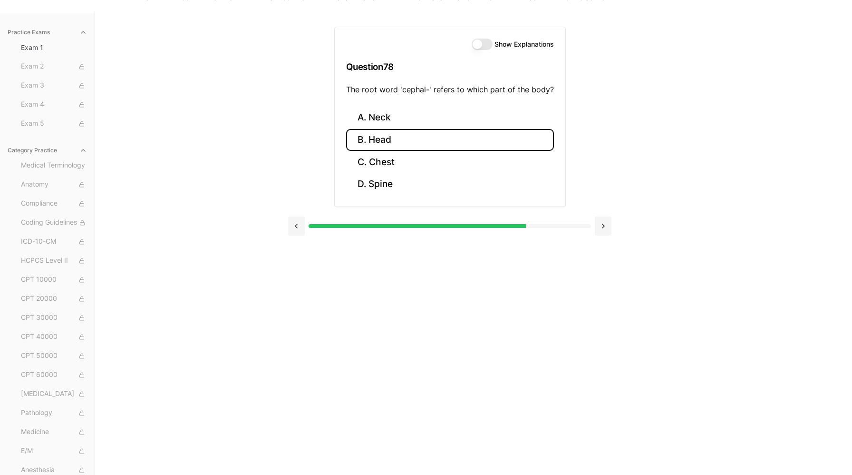
click at [411, 138] on button "B. Head" at bounding box center [450, 140] width 208 height 22
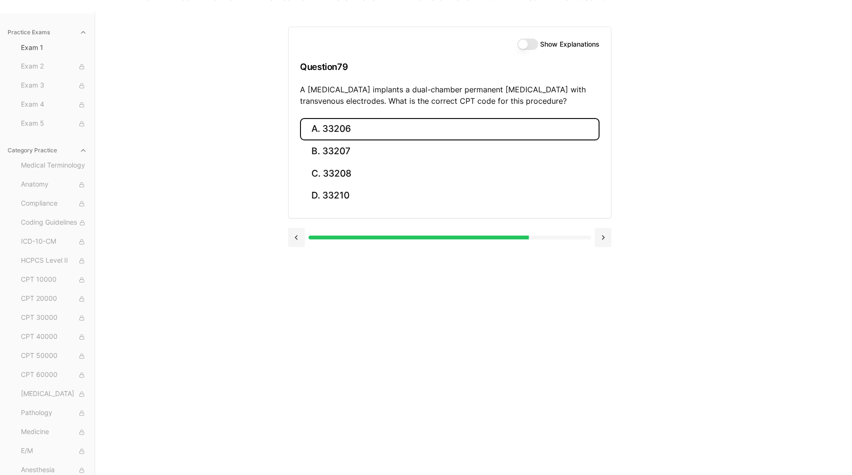
click at [411, 133] on button "A. 33206" at bounding box center [450, 129] width 300 height 22
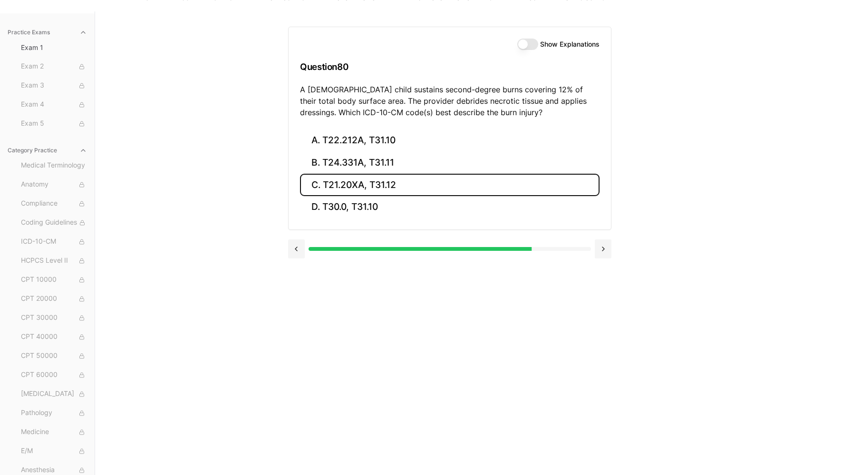
click at [428, 183] on button "C. T21.20XA, T31.12" at bounding box center [450, 185] width 300 height 22
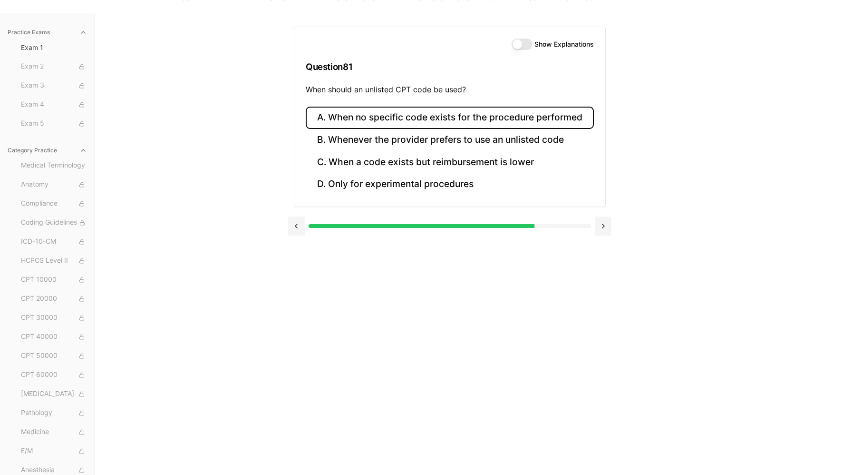
click at [427, 116] on button "A. When no specific code exists for the procedure performed" at bounding box center [450, 118] width 288 height 22
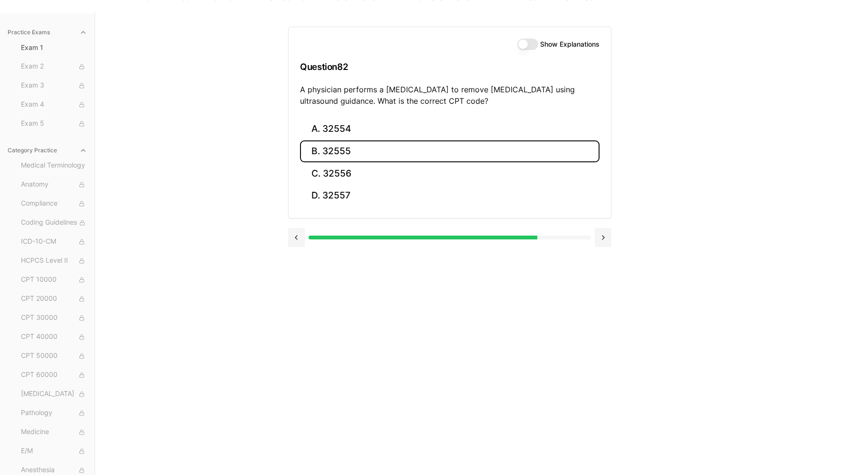
click at [370, 151] on button "B. 32555" at bounding box center [450, 151] width 300 height 22
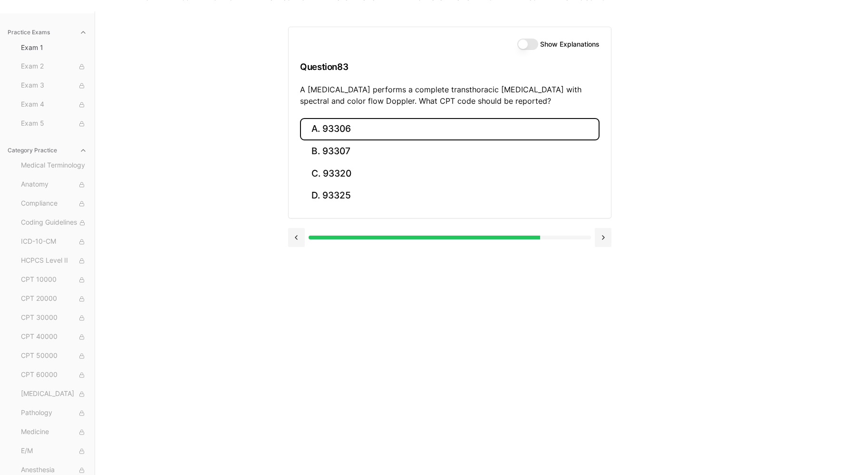
click at [368, 131] on button "A. 93306" at bounding box center [450, 129] width 300 height 22
click at [368, 131] on button "A. 35301" at bounding box center [450, 129] width 300 height 22
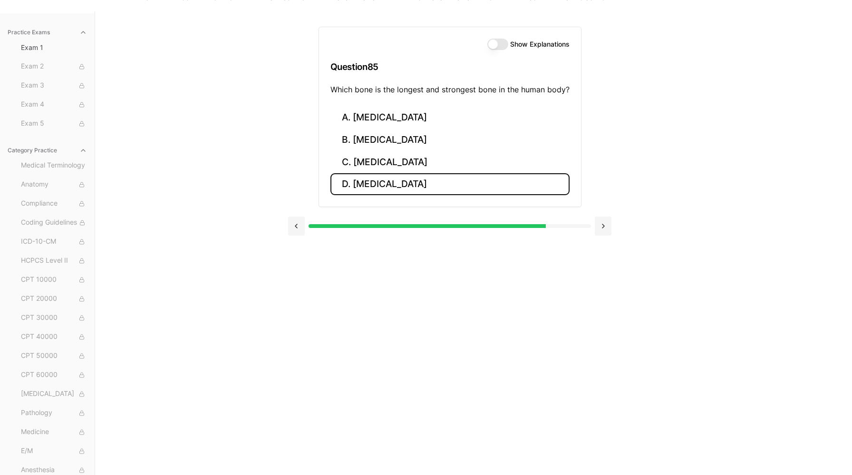
click at [380, 182] on button "D. Fibula" at bounding box center [450, 184] width 239 height 22
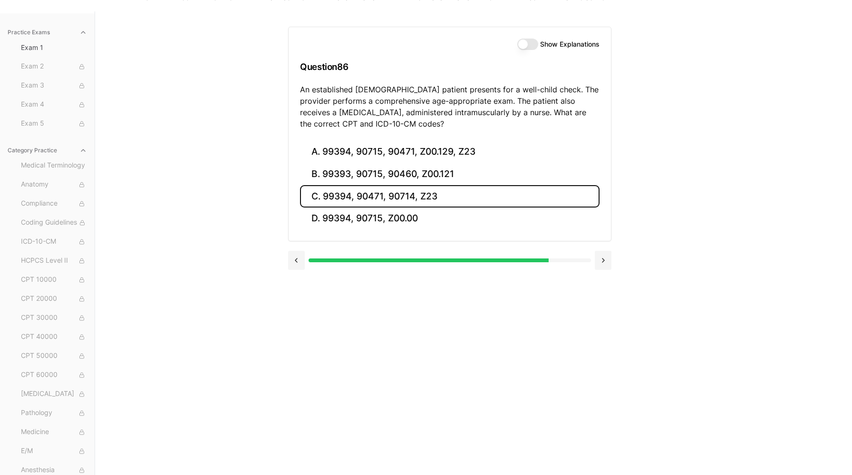
click at [406, 199] on button "C. 99394, 90471, 90714, Z23" at bounding box center [450, 196] width 300 height 22
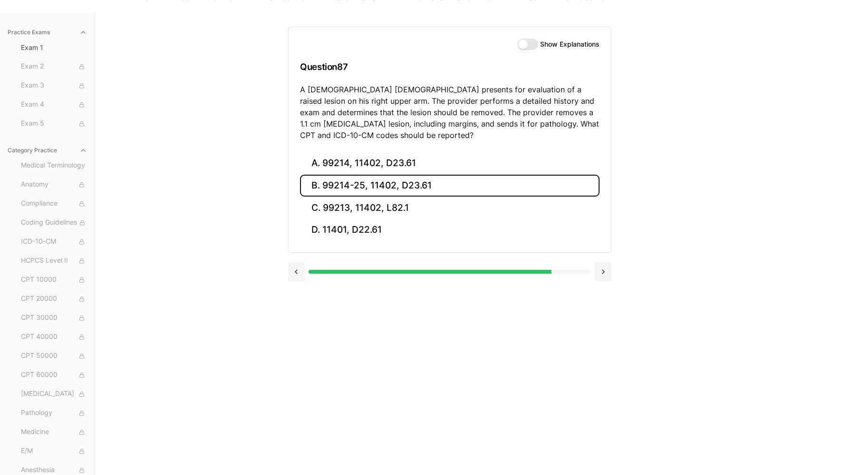
click at [398, 188] on button "B. 99214-25, 11402, D23.61" at bounding box center [450, 186] width 300 height 22
click at [398, 188] on button "B. 99396, 88142, Z12.4, Z11.51" at bounding box center [450, 186] width 300 height 22
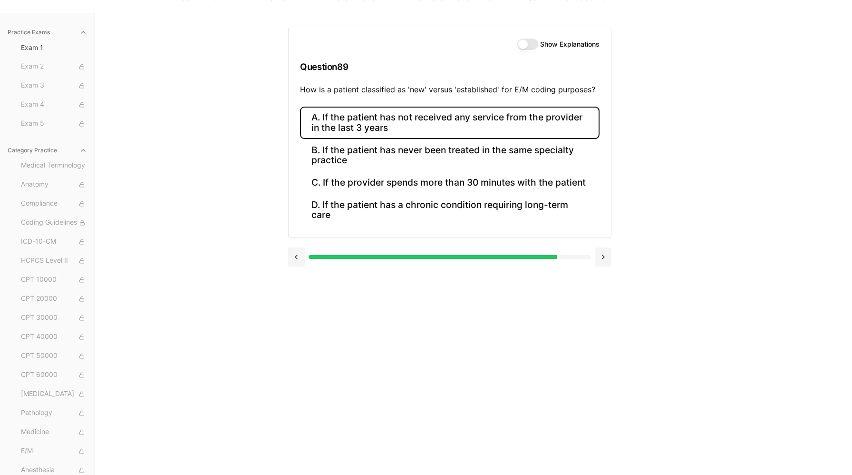
click at [410, 121] on button "A. If the patient has not received any service from the provider in the last 3 …" at bounding box center [450, 123] width 300 height 32
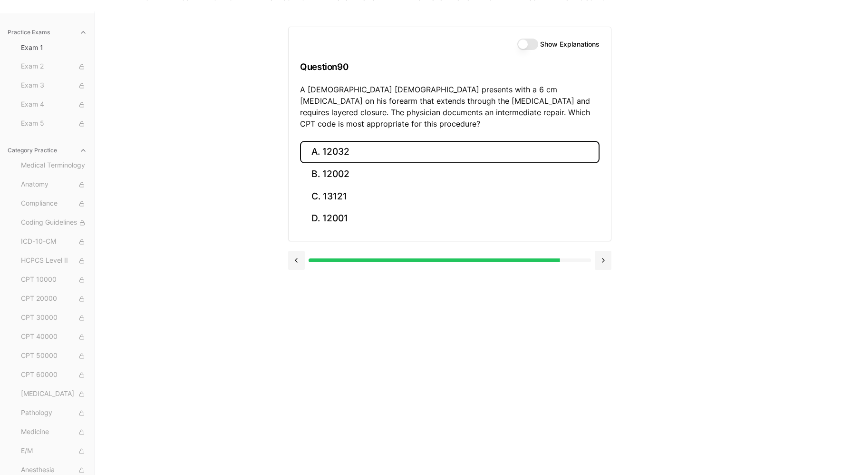
click at [358, 141] on button "A. 12032" at bounding box center [450, 152] width 300 height 22
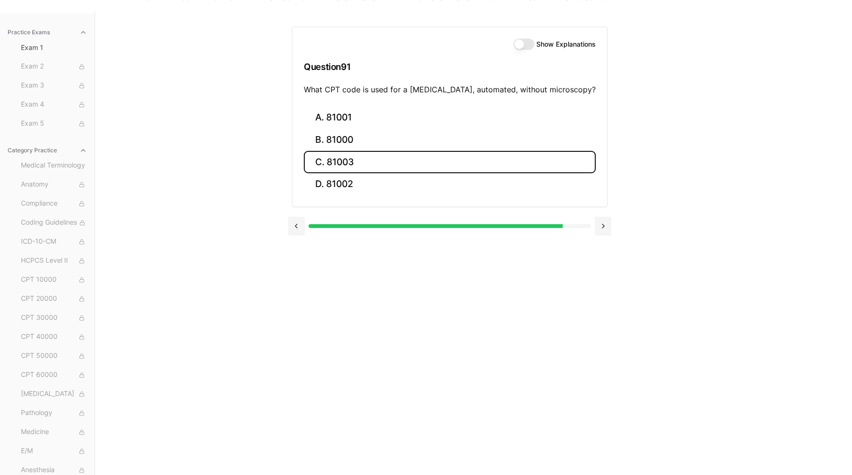
click at [463, 168] on button "C. 81003" at bounding box center [450, 162] width 292 height 22
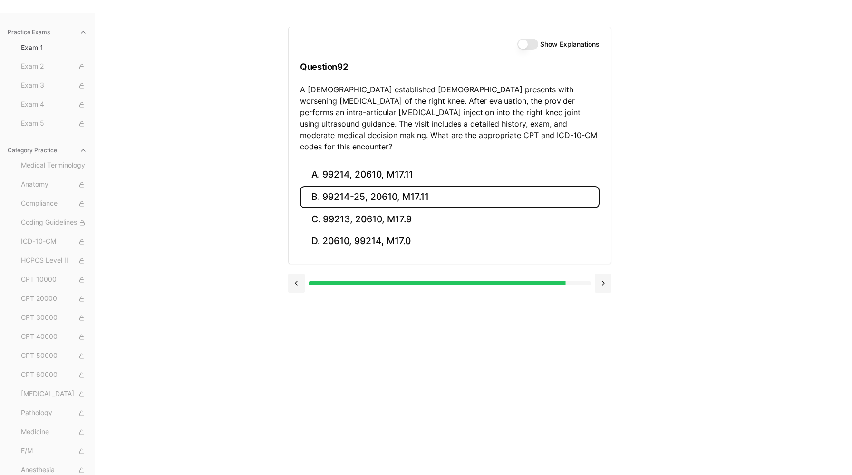
click at [438, 186] on button "B. 99214-25, 20610, M17.11" at bounding box center [450, 197] width 300 height 22
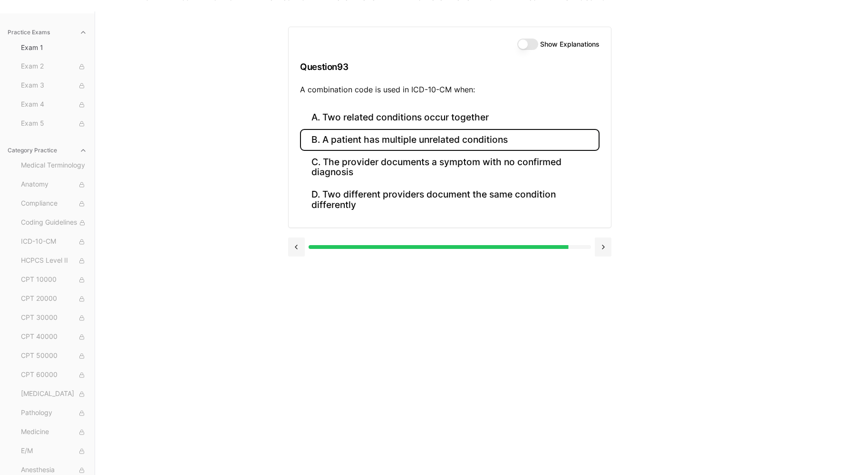
click at [409, 138] on button "B. A patient has multiple unrelated conditions" at bounding box center [450, 140] width 300 height 22
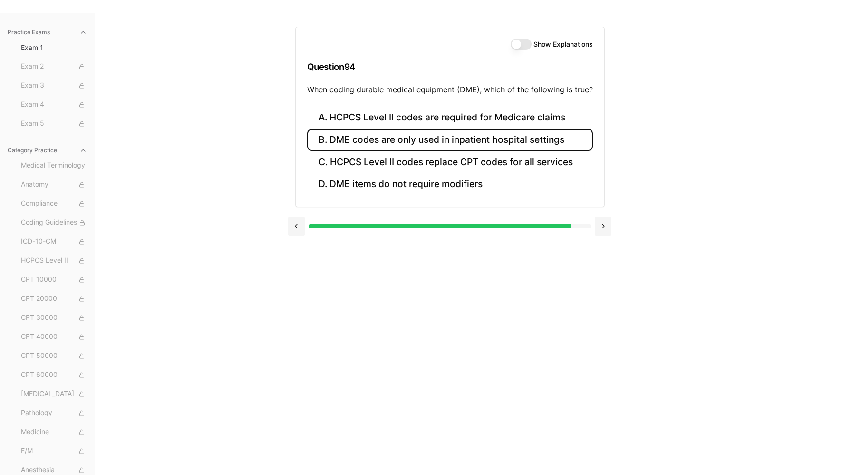
click at [523, 146] on button "B. DME codes are only used in inpatient hospital settings" at bounding box center [450, 140] width 286 height 22
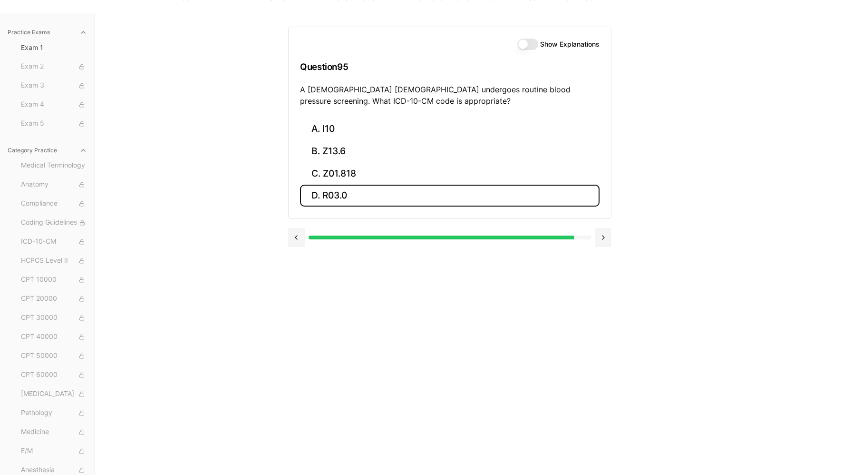
click at [487, 194] on button "D. R03.0" at bounding box center [450, 196] width 300 height 22
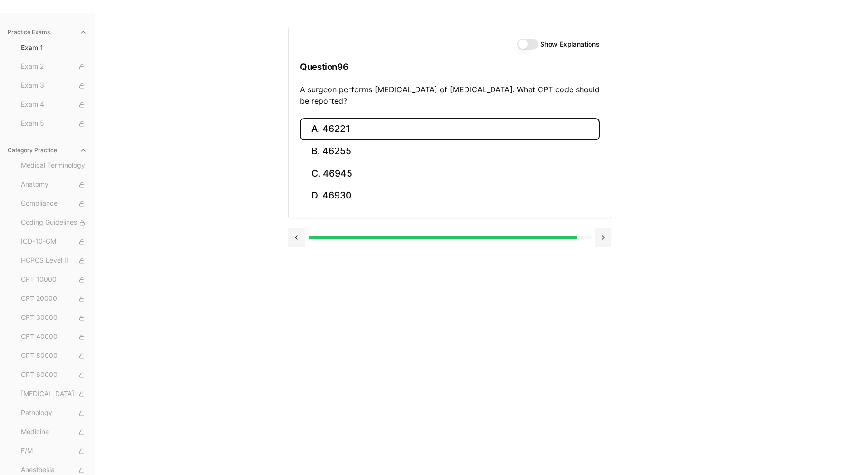
click at [453, 123] on button "A. 46221" at bounding box center [450, 129] width 300 height 22
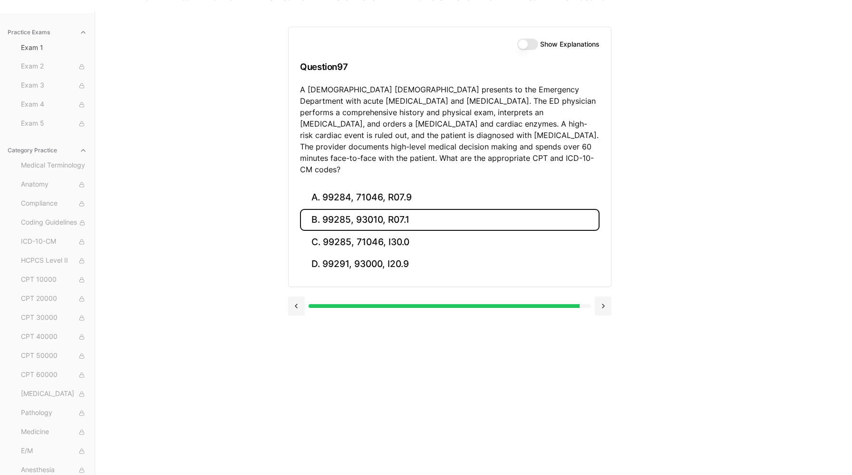
click at [393, 209] on button "B. 99285, 93010, R07.1" at bounding box center [450, 220] width 300 height 22
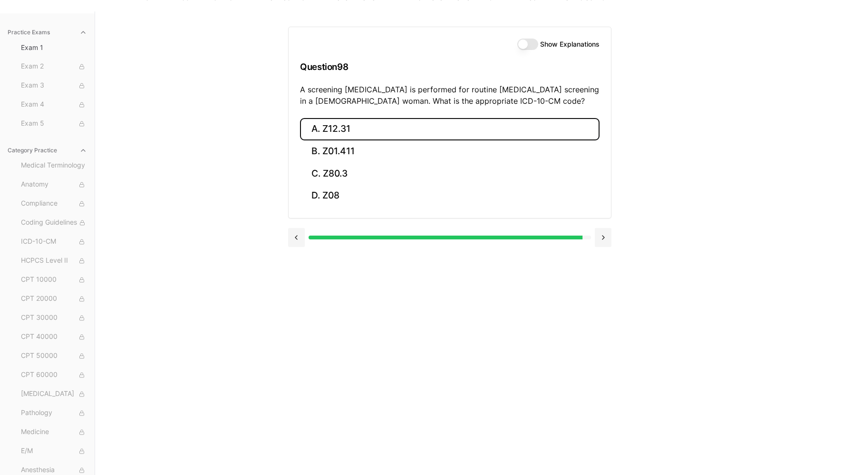
click at [371, 134] on button "A. Z12.31" at bounding box center [450, 129] width 300 height 22
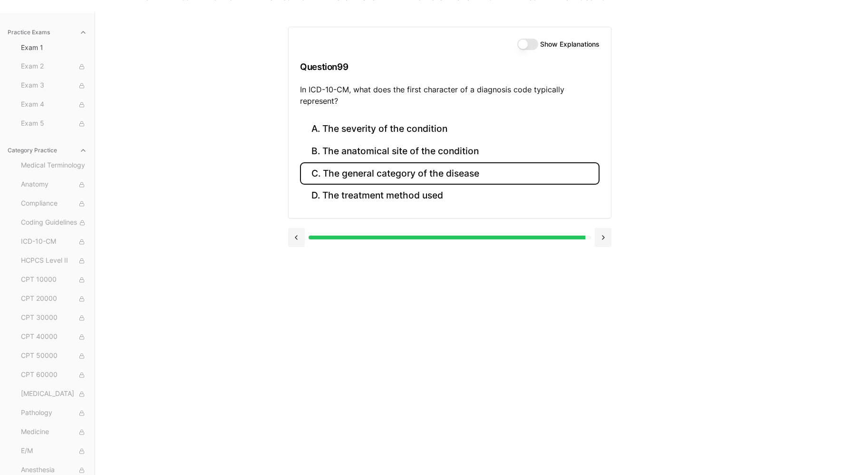
click at [405, 173] on button "C. The general category of the disease" at bounding box center [450, 173] width 300 height 22
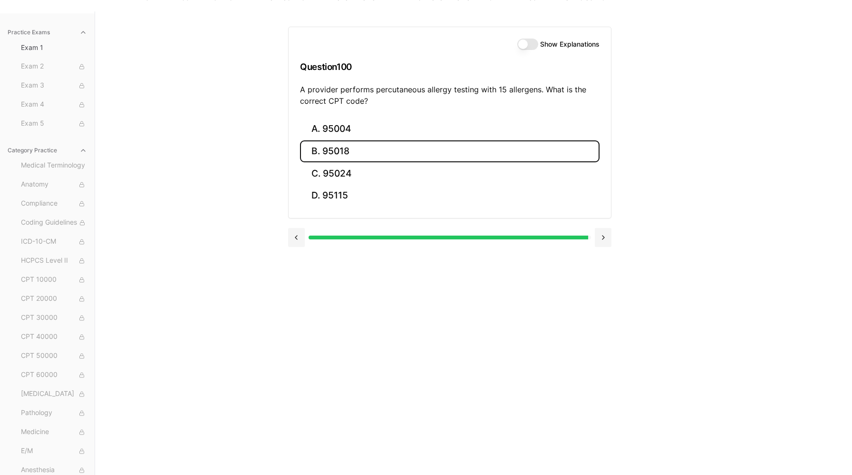
click at [395, 152] on button "B. 95018" at bounding box center [450, 151] width 300 height 22
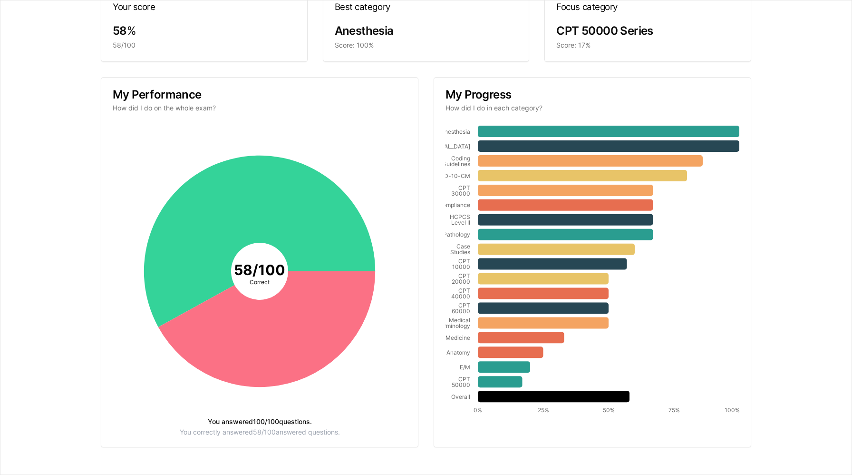
scroll to position [83, 0]
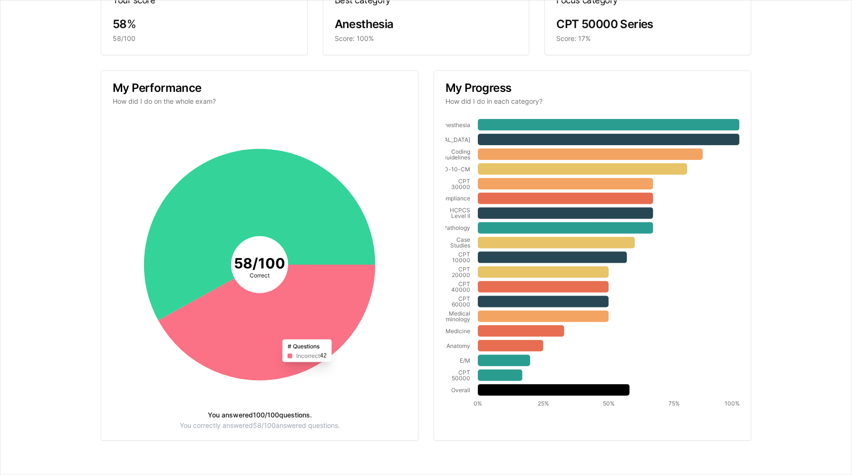
click at [341, 291] on icon at bounding box center [266, 322] width 217 height 116
click at [288, 368] on div "You correctly answered 58 / 100 answered questions." at bounding box center [260, 425] width 294 height 7
click at [640, 347] on icon "Anesthesia Radiology Coding Guidelines ICD-10-CM CPT 30000 Compliance HCPCS Lev…" at bounding box center [593, 264] width 294 height 294
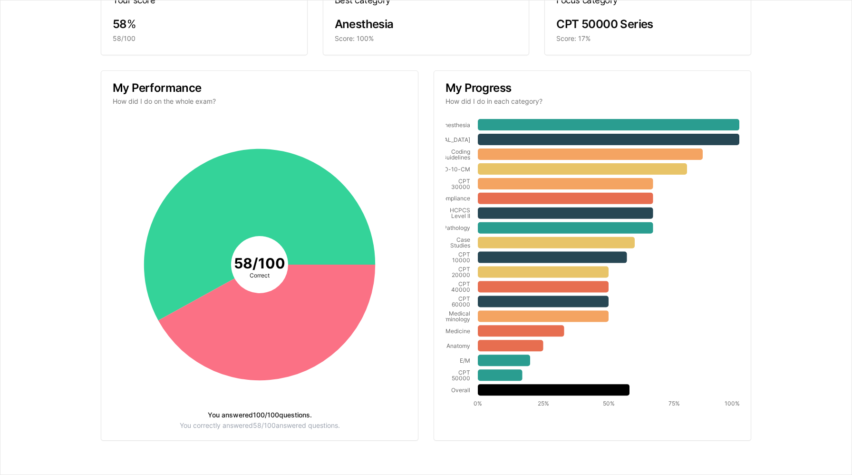
click at [821, 312] on div "Your results CPC Practice Exam 1 (2025) Your score 58 % 58/100 Best category An…" at bounding box center [426, 196] width 828 height 534
click at [602, 125] on icon at bounding box center [609, 124] width 262 height 11
click at [604, 172] on icon at bounding box center [582, 168] width 209 height 11
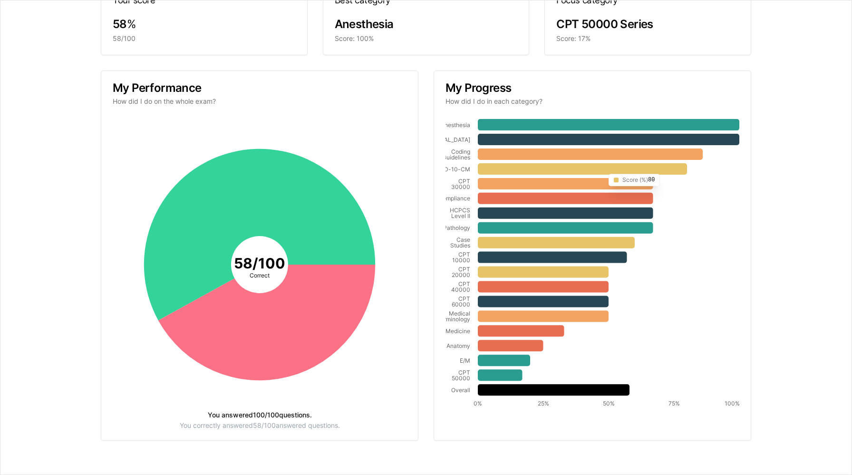
click at [604, 172] on icon at bounding box center [582, 168] width 209 height 11
click at [596, 230] on icon at bounding box center [565, 227] width 175 height 11
click at [602, 321] on icon "Anesthesia Radiology Coding Guidelines ICD-10-CM CPT 30000 Compliance HCPCS Lev…" at bounding box center [593, 264] width 294 height 294
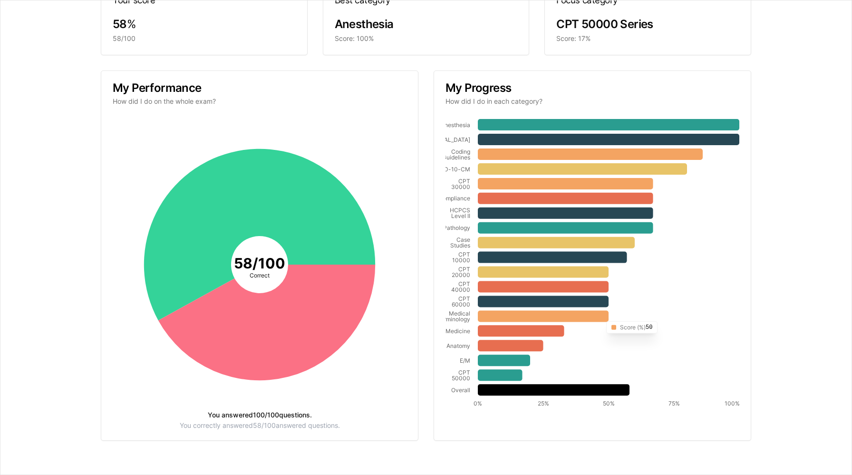
click at [602, 321] on icon "Anesthesia Radiology Coding Guidelines ICD-10-CM CPT 30000 Compliance HCPCS Lev…" at bounding box center [593, 264] width 294 height 294
click at [610, 368] on tspan "50%" at bounding box center [609, 402] width 12 height 7
click at [672, 368] on tspan "75%" at bounding box center [674, 402] width 11 height 7
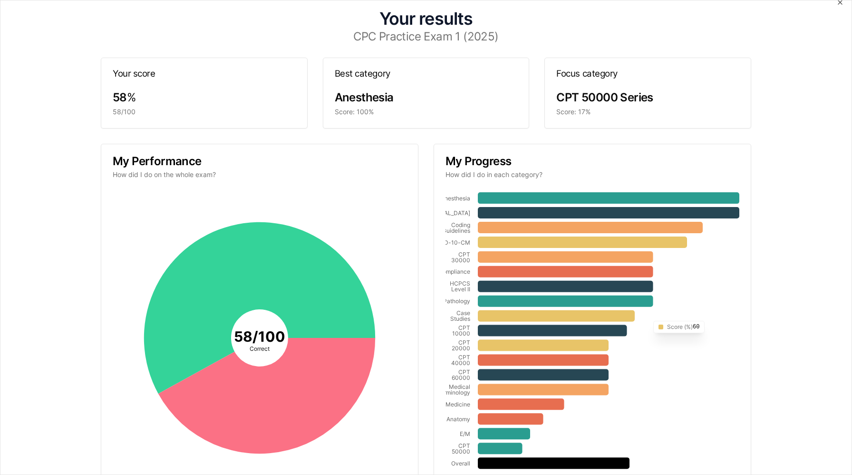
scroll to position [0, 0]
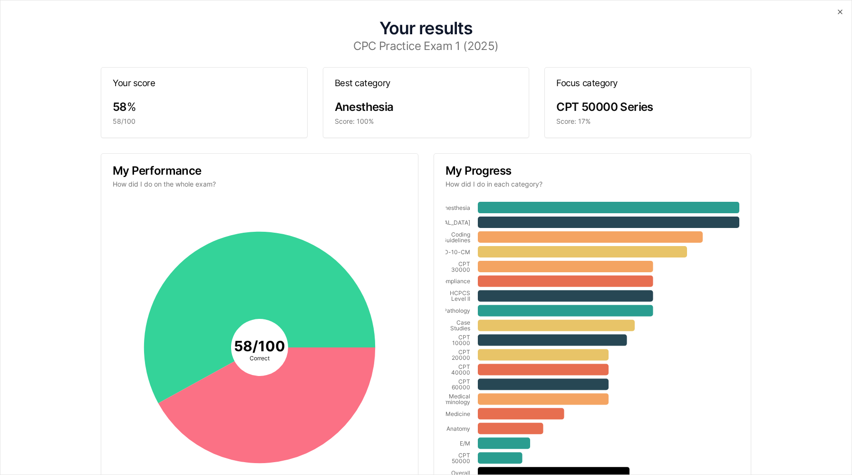
click at [613, 121] on div "Score: 17%" at bounding box center [647, 122] width 183 height 10
drag, startPoint x: 613, startPoint y: 121, endPoint x: 608, endPoint y: 115, distance: 7.7
click at [608, 116] on div "CPT 50000 Series Score: 17%" at bounding box center [648, 118] width 206 height 38
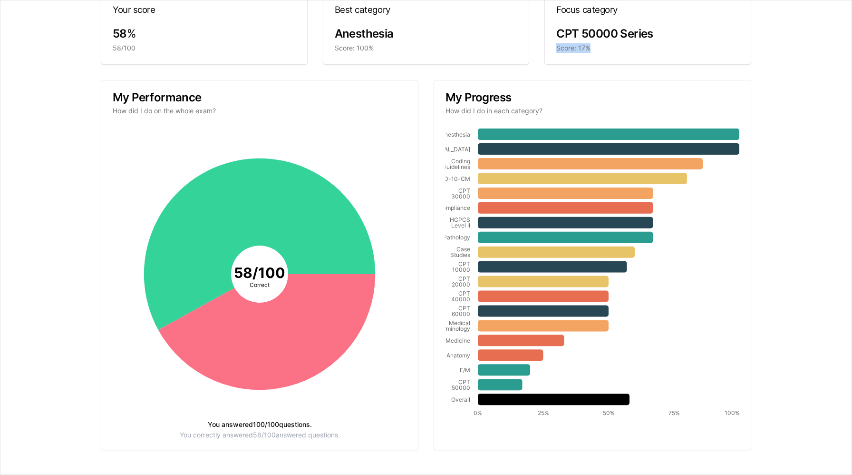
scroll to position [83, 0]
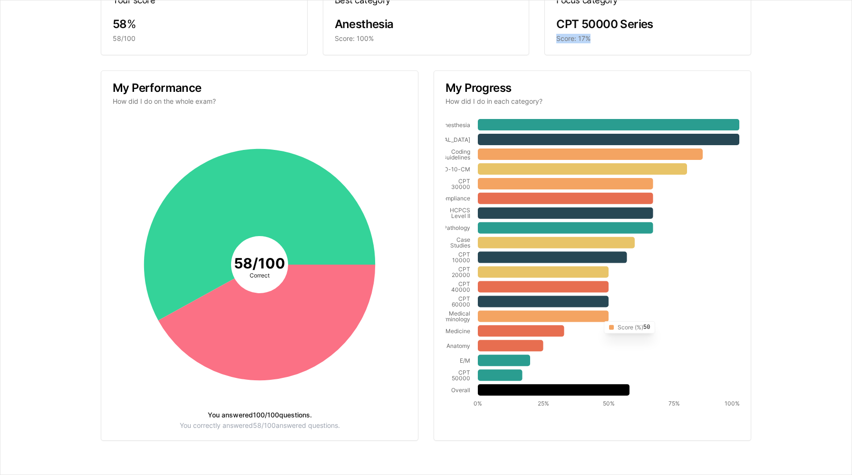
click at [599, 310] on icon "Anesthesia Radiology Coding Guidelines ICD-10-CM CPT 30000 Compliance HCPCS Lev…" at bounding box center [593, 264] width 294 height 294
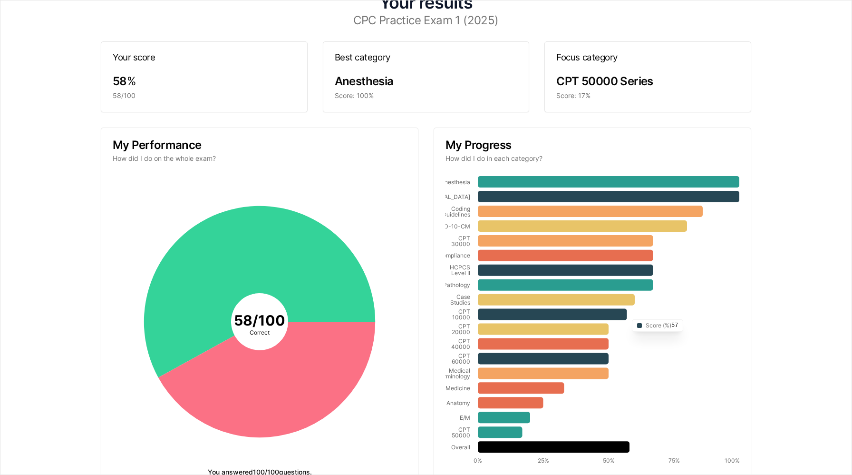
scroll to position [0, 0]
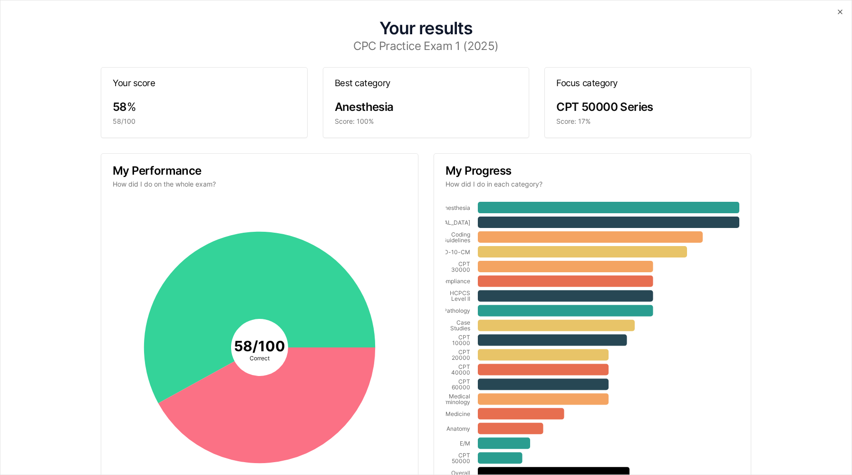
click at [100, 97] on div "Your results CPC Practice Exam 1 (2025) Your score 58 % 58/100 Best category An…" at bounding box center [426, 279] width 828 height 534
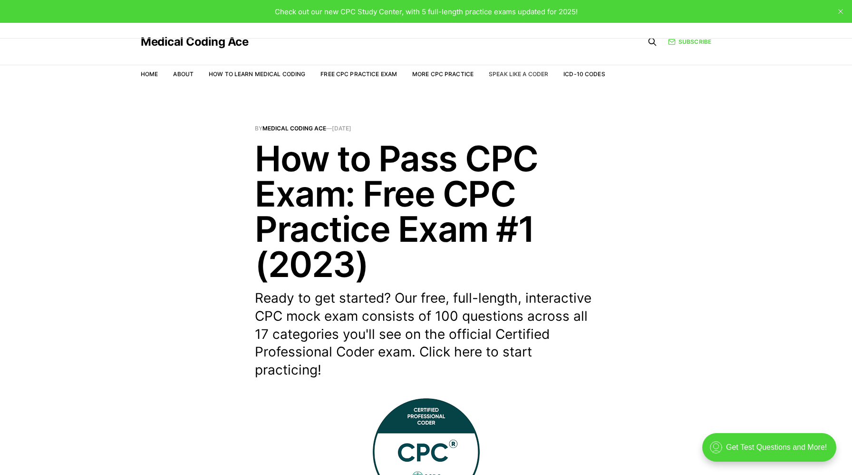
click at [506, 72] on link "Speak Like a Coder" at bounding box center [518, 73] width 59 height 7
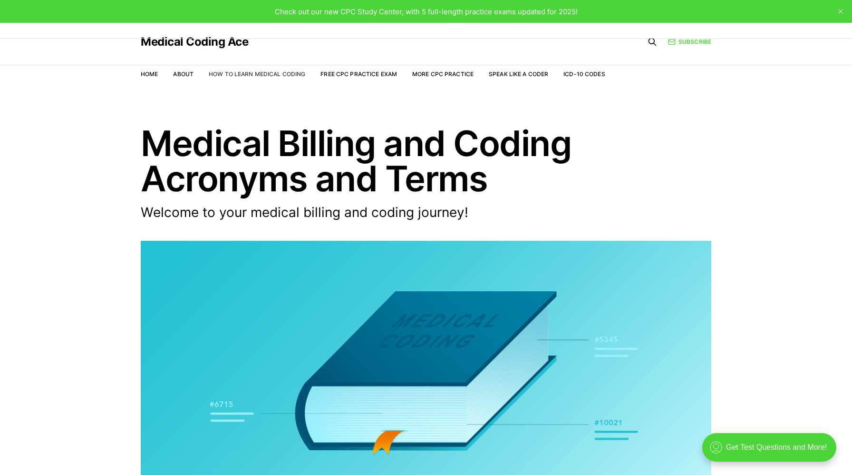
click at [224, 73] on link "How to Learn Medical Coding" at bounding box center [257, 73] width 97 height 7
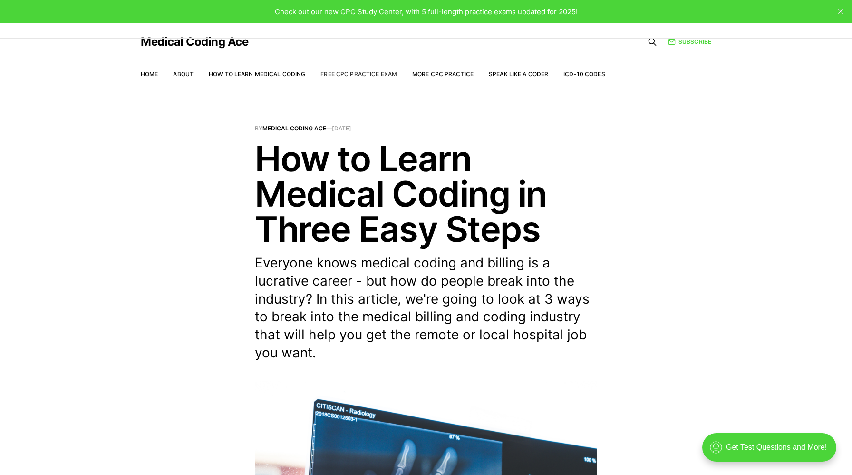
click at [341, 70] on li "Free CPC Practice Exam" at bounding box center [359, 73] width 77 height 9
